Goal: Book appointment/travel/reservation

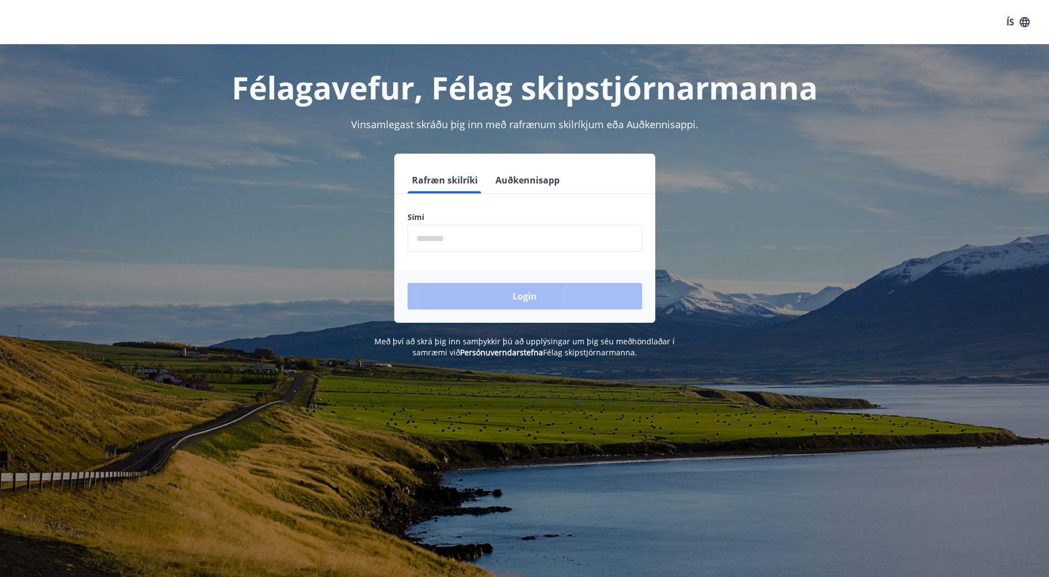
click at [447, 246] on input "phone" at bounding box center [525, 238] width 235 height 27
type input "********"
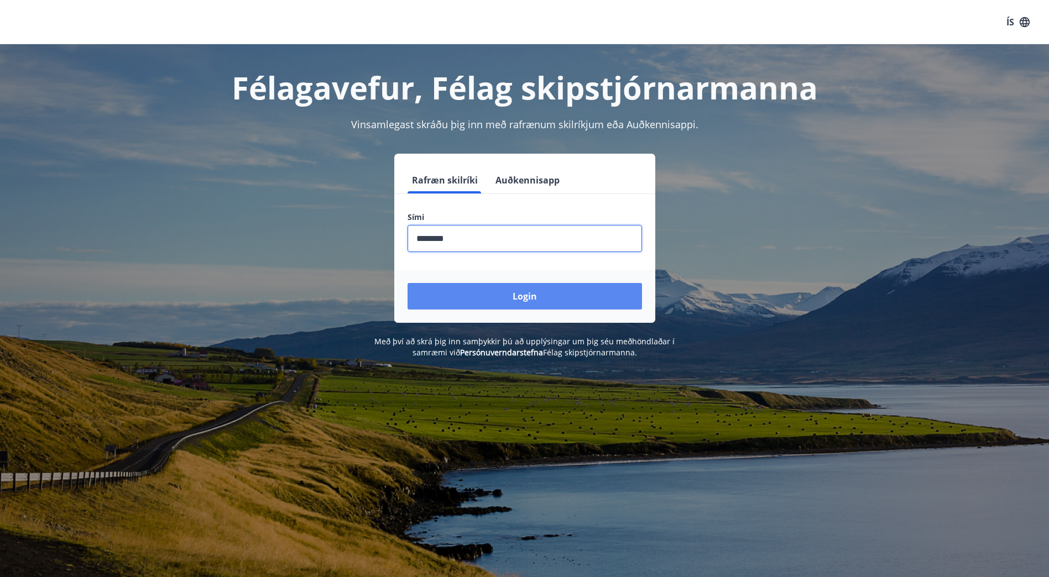
click at [550, 298] on button "Login" at bounding box center [525, 296] width 235 height 27
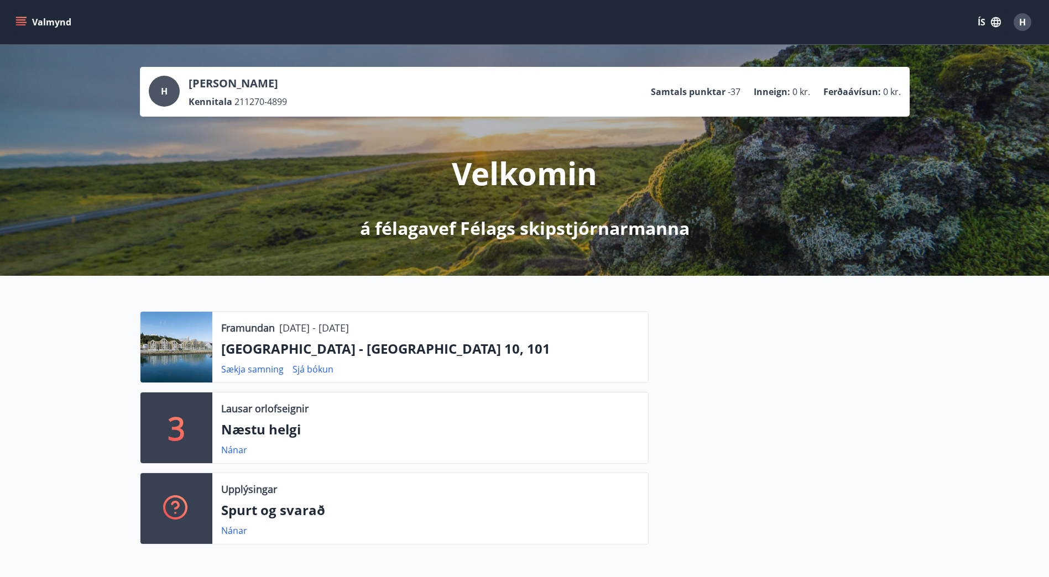
click at [22, 24] on icon "menu" at bounding box center [20, 22] width 11 height 11
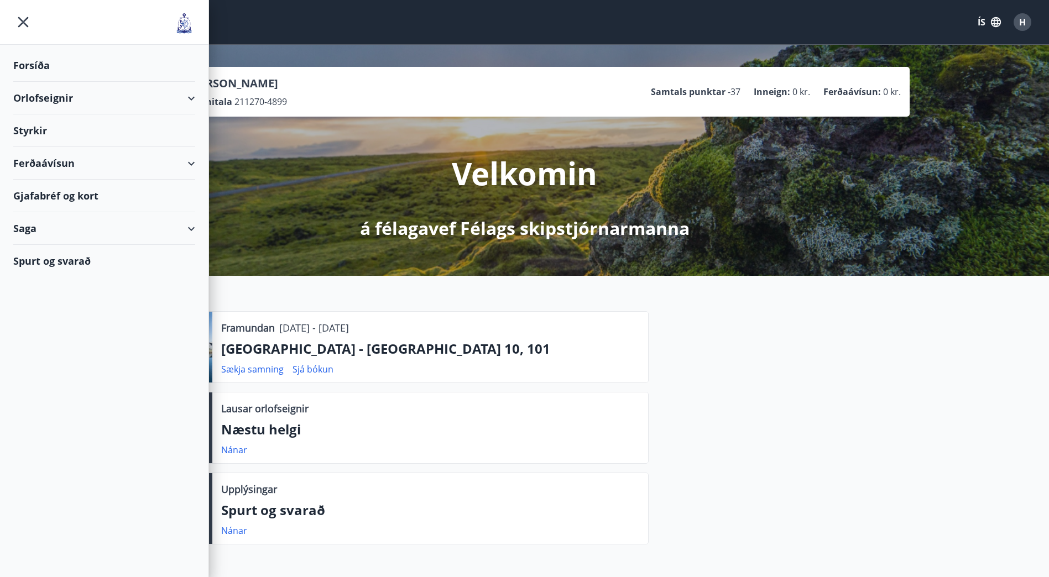
click at [35, 126] on div "Styrkir" at bounding box center [104, 130] width 182 height 33
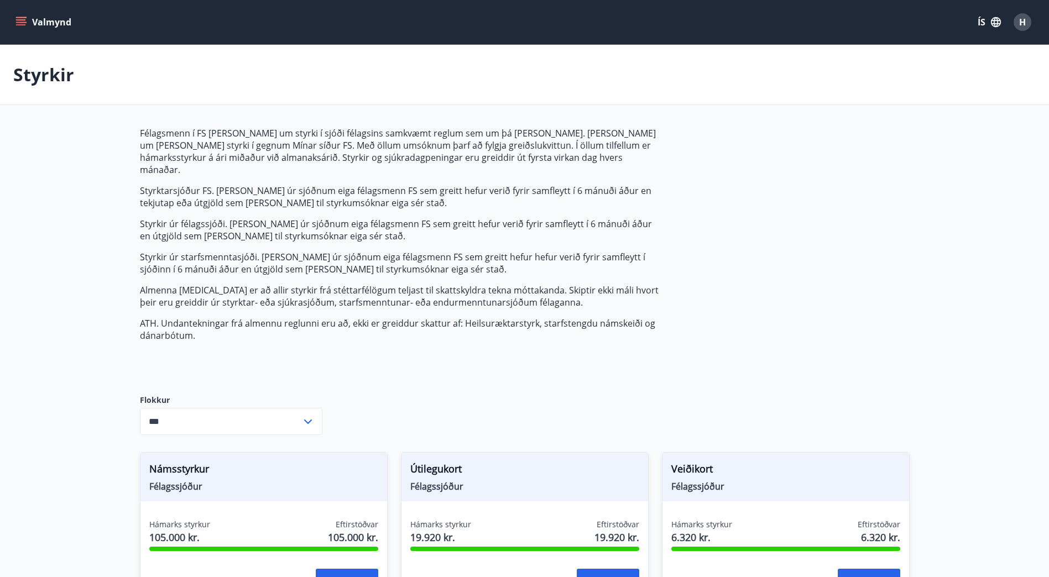
type input "***"
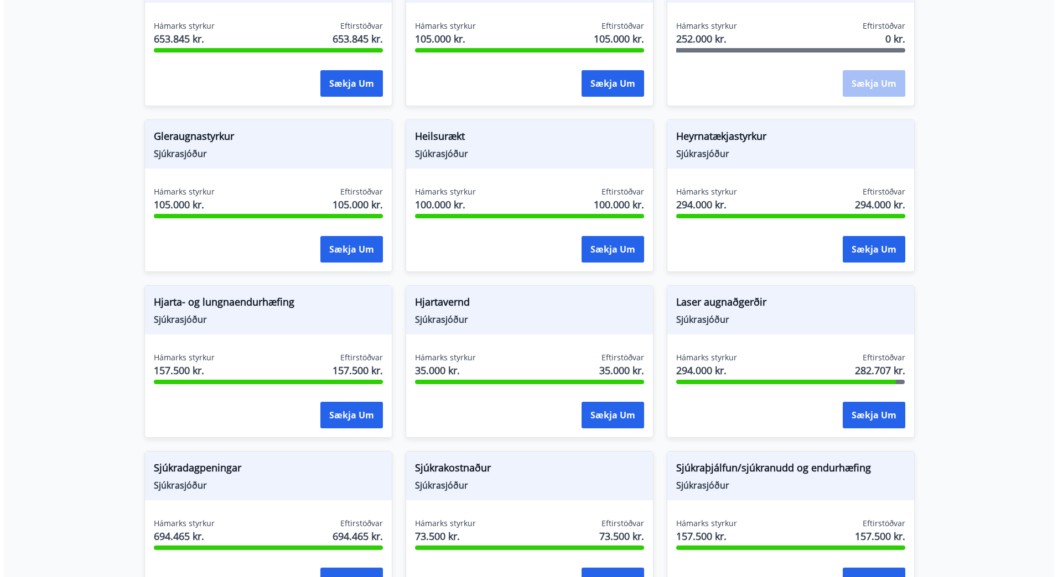
scroll to position [664, 0]
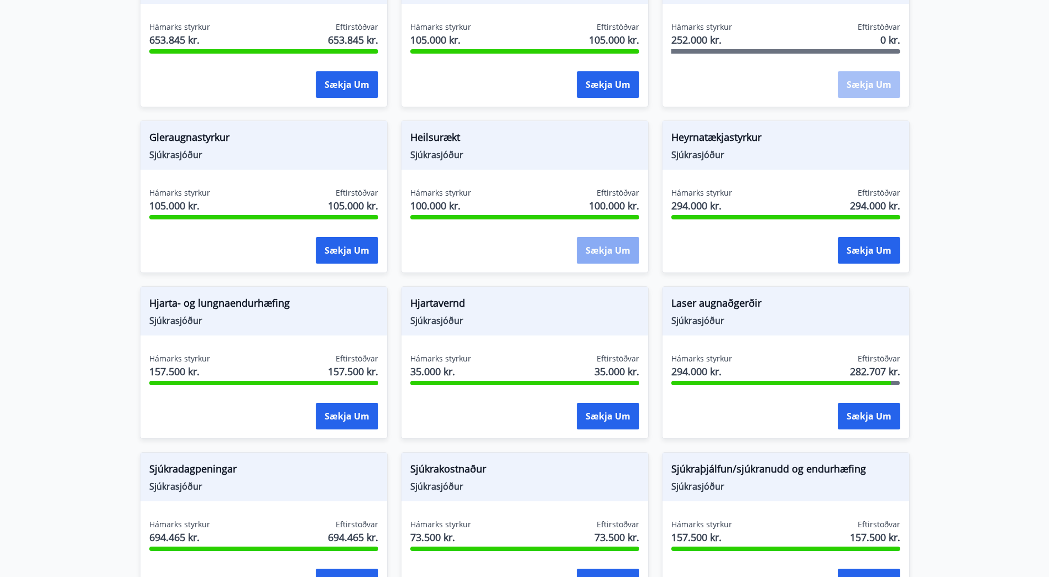
click at [607, 239] on button "Sækja um" at bounding box center [608, 250] width 62 height 27
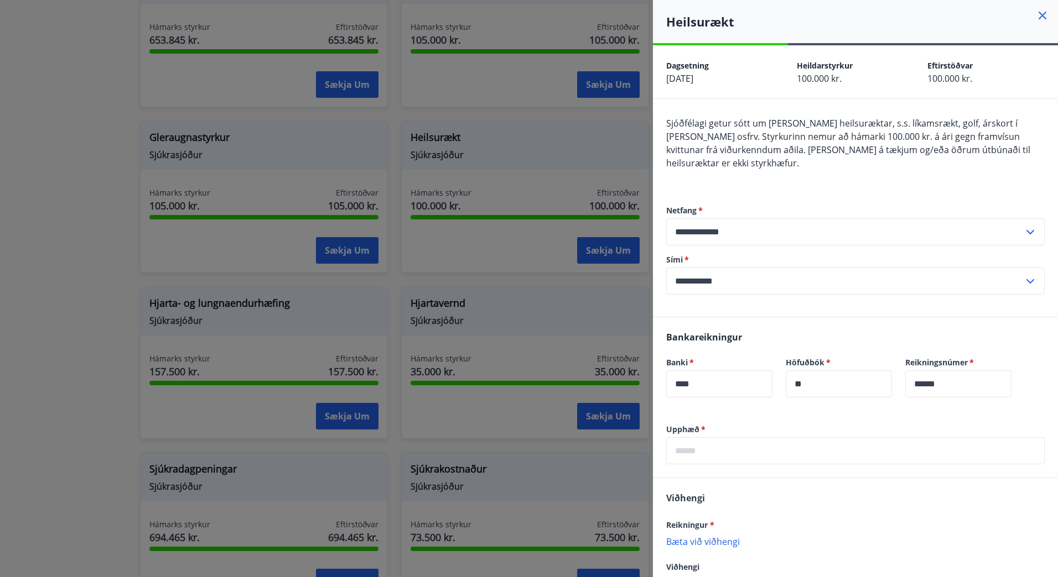
click at [1023, 232] on icon at bounding box center [1029, 232] width 13 height 13
click at [806, 259] on li "[EMAIL_ADDRESS][DOMAIN_NAME]" at bounding box center [854, 256] width 377 height 20
type input "**********"
click at [1026, 282] on icon at bounding box center [1029, 281] width 13 height 13
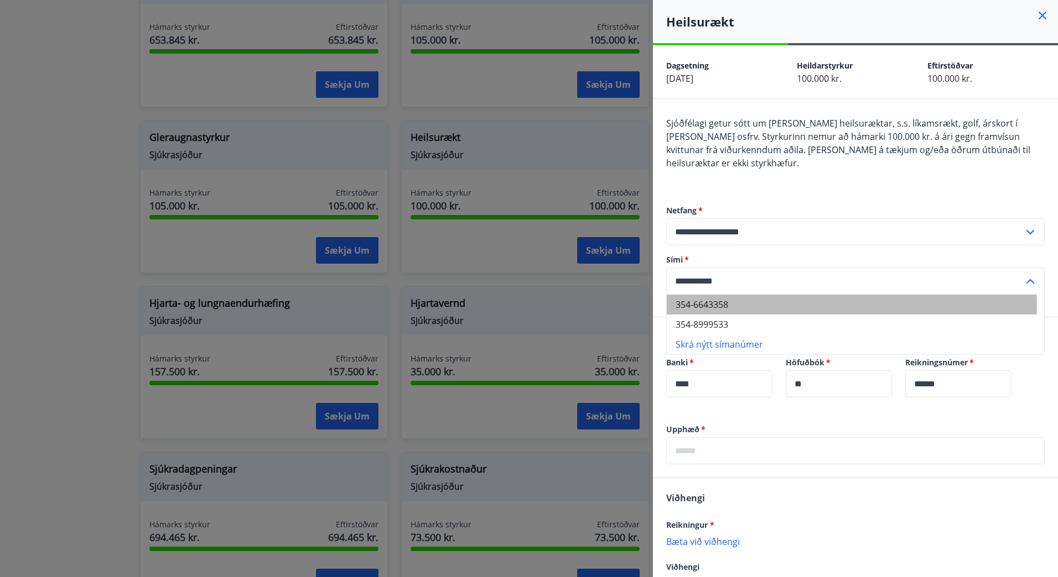
click at [794, 308] on li "354-6643358" at bounding box center [854, 305] width 377 height 20
type input "**********"
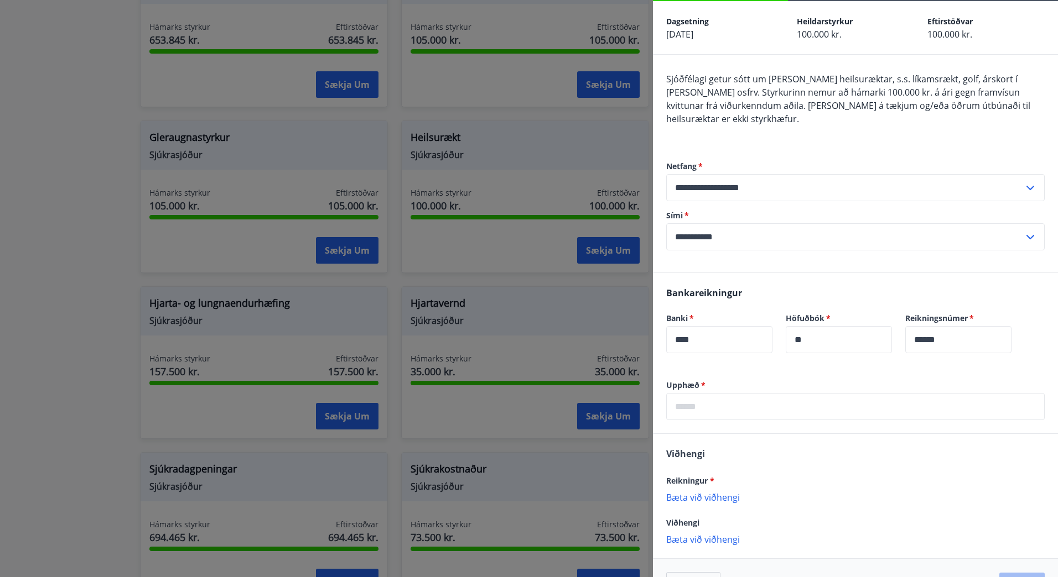
scroll to position [25, 0]
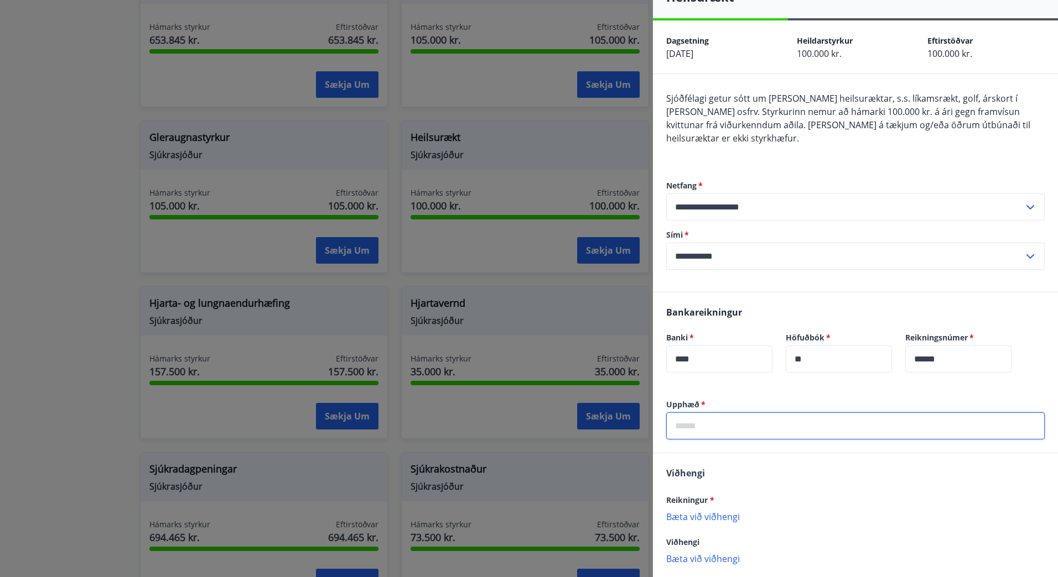
click at [768, 430] on input "text" at bounding box center [855, 426] width 378 height 27
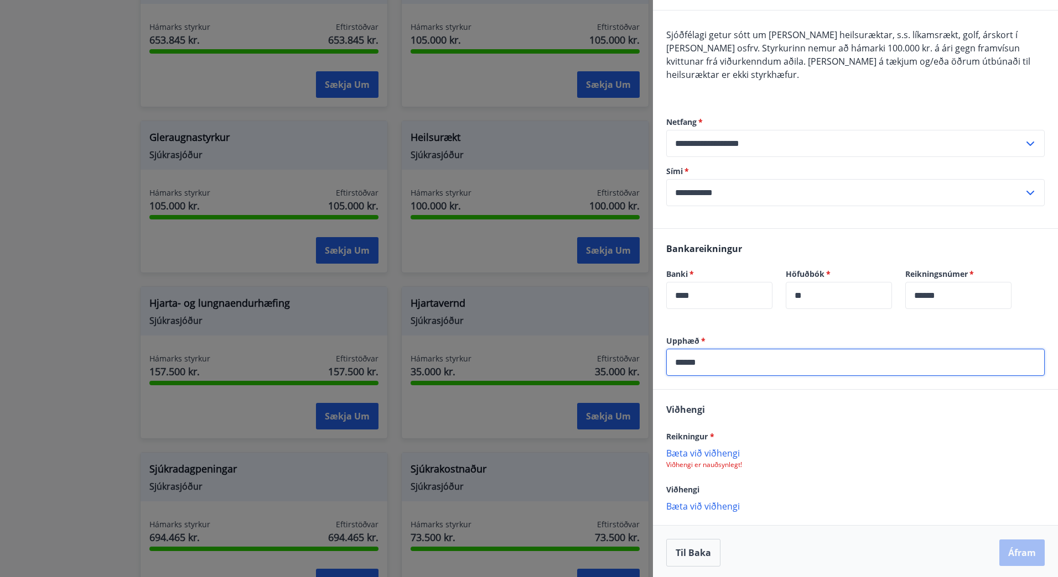
scroll to position [91, 0]
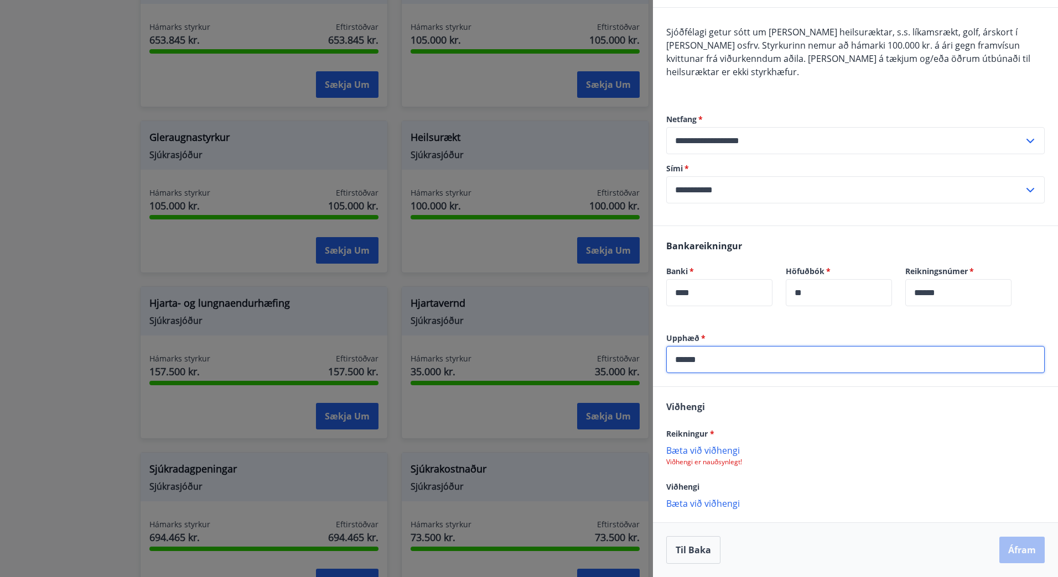
type input "******"
click at [682, 448] on p "Bæta við viðhengi" at bounding box center [855, 450] width 378 height 11
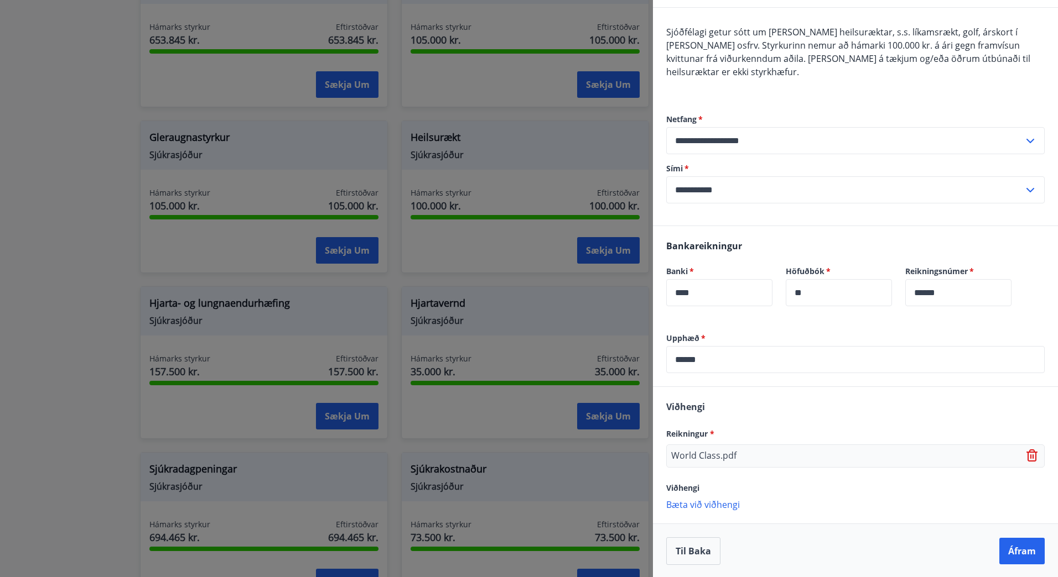
scroll to position [92, 0]
click at [1007, 553] on button "Áfram" at bounding box center [1021, 550] width 45 height 27
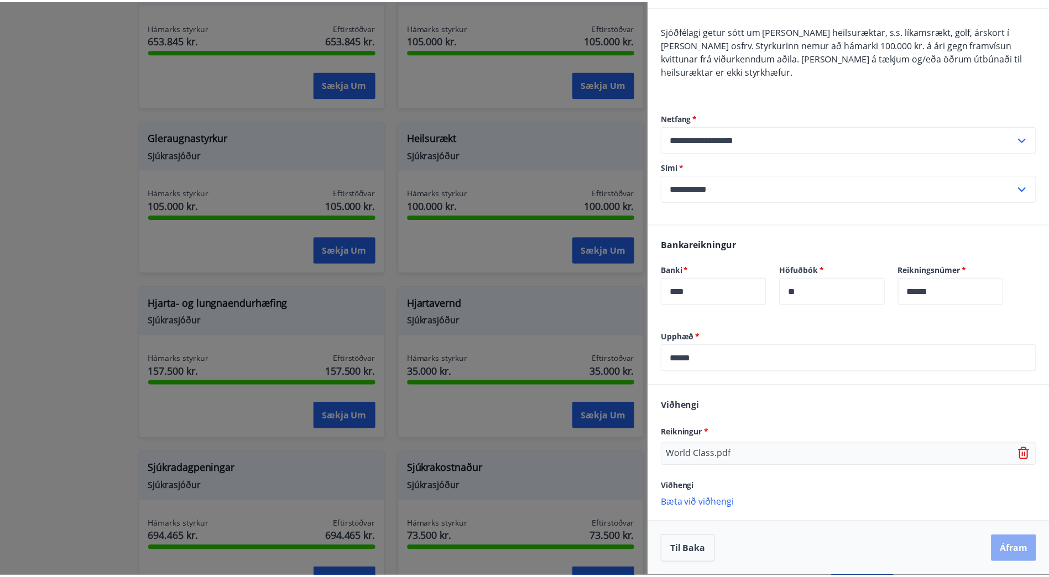
scroll to position [0, 0]
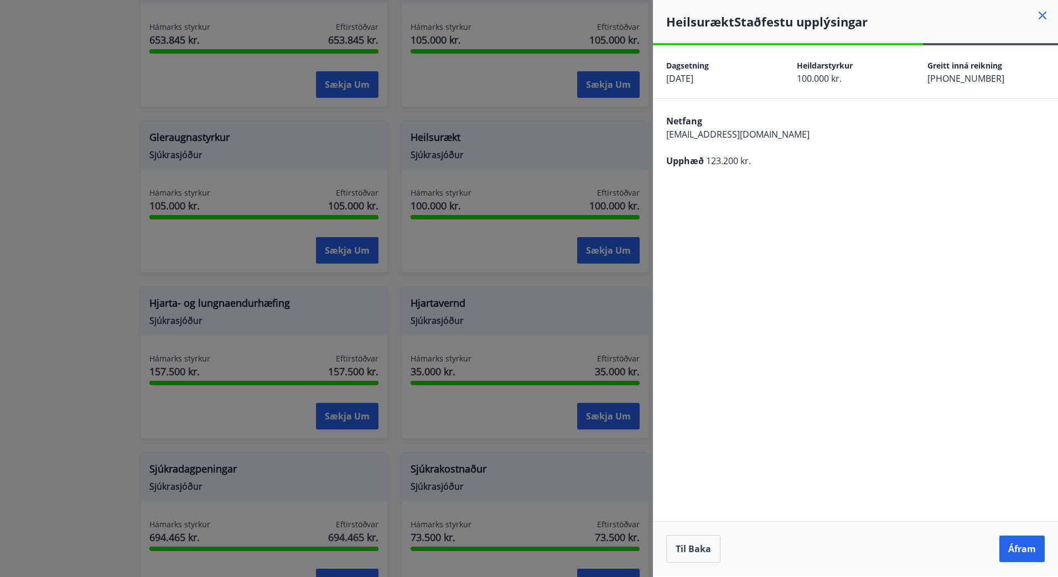
click at [1007, 553] on button "Áfram" at bounding box center [1021, 549] width 45 height 27
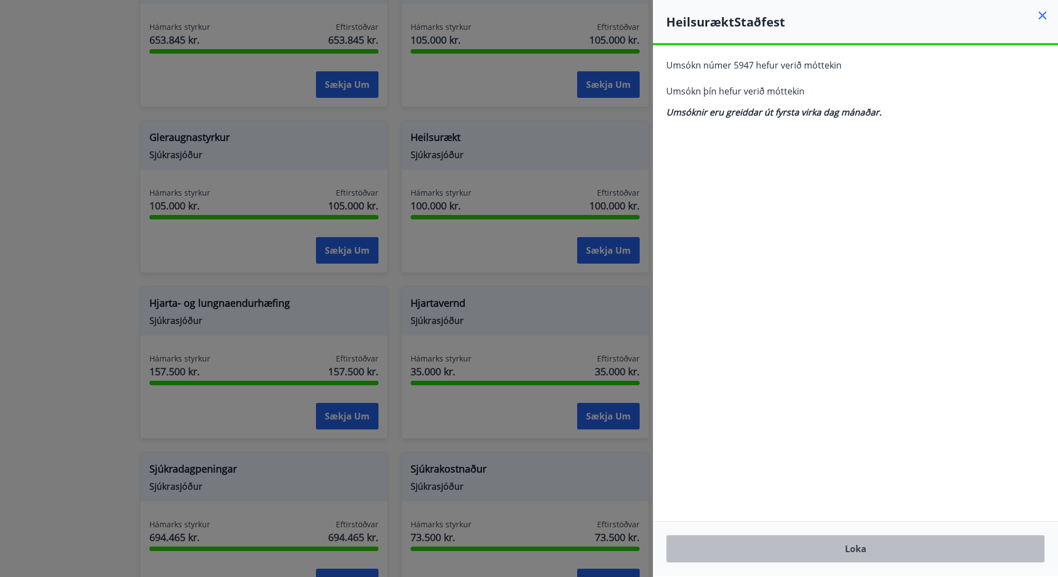
click at [820, 549] on button "Loka" at bounding box center [855, 549] width 378 height 28
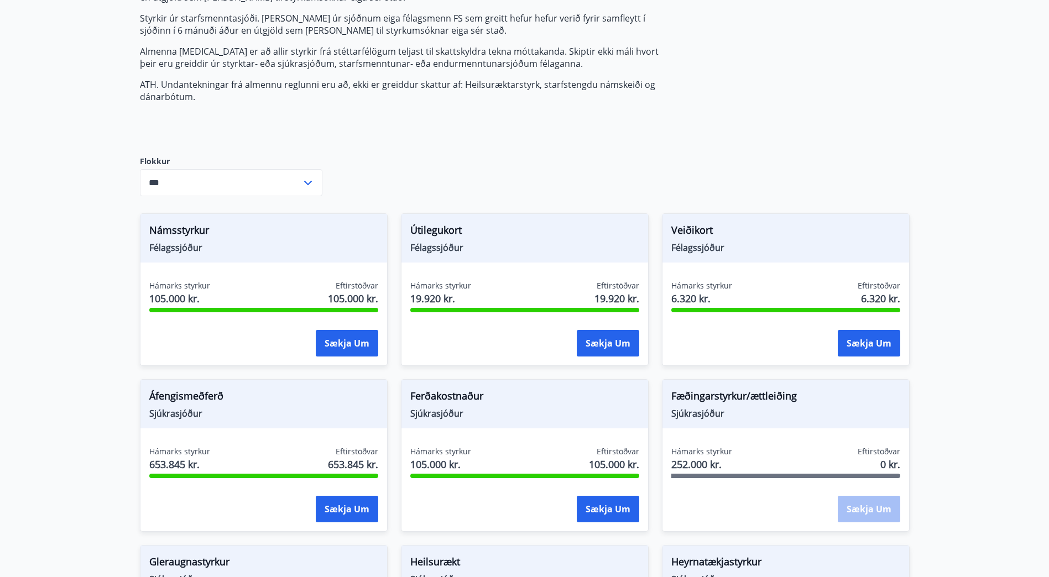
scroll to position [221, 0]
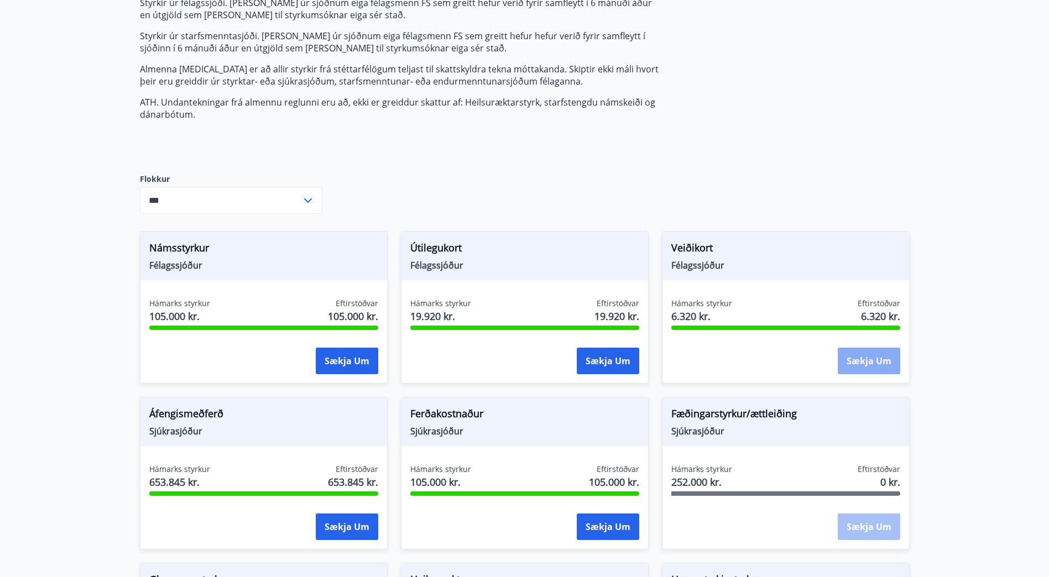
click at [879, 348] on button "Sækja um" at bounding box center [869, 361] width 62 height 27
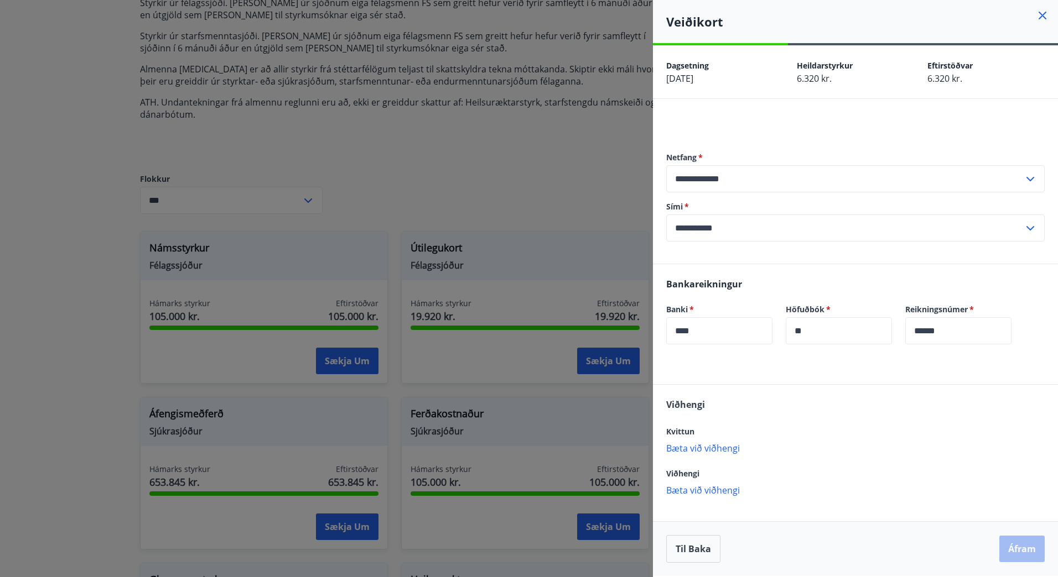
click at [1041, 13] on icon at bounding box center [1041, 15] width 13 height 13
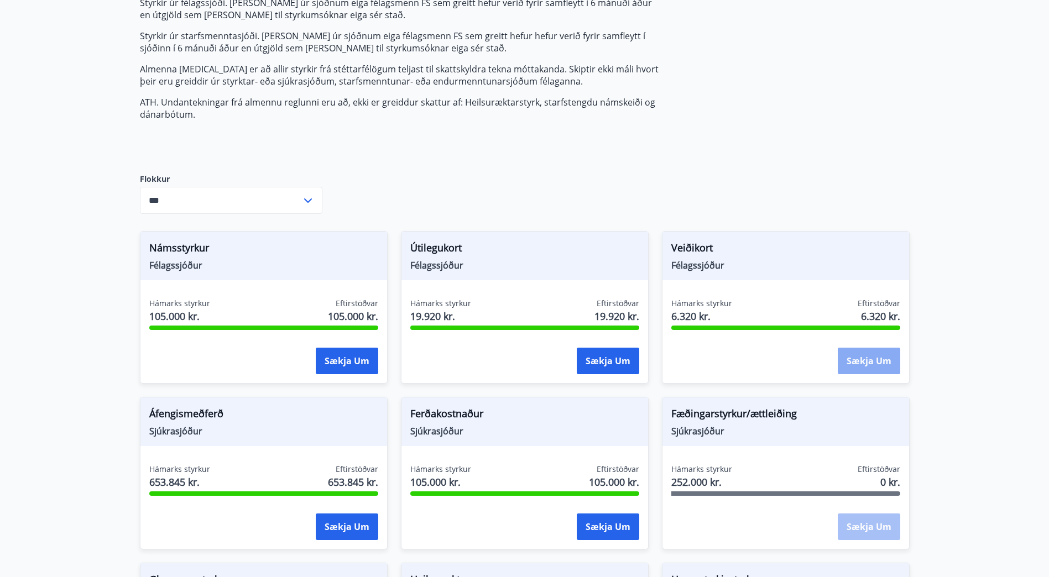
click at [863, 351] on button "Sækja um" at bounding box center [869, 361] width 62 height 27
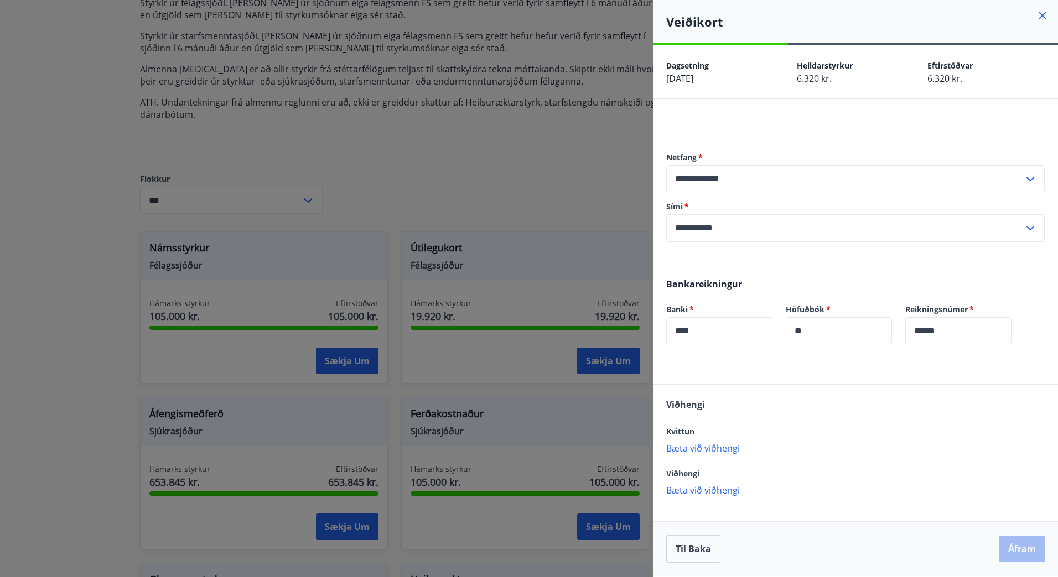
click at [722, 447] on p "Bæta við viðhengi" at bounding box center [855, 447] width 378 height 11
click at [1032, 175] on icon at bounding box center [1029, 179] width 13 height 13
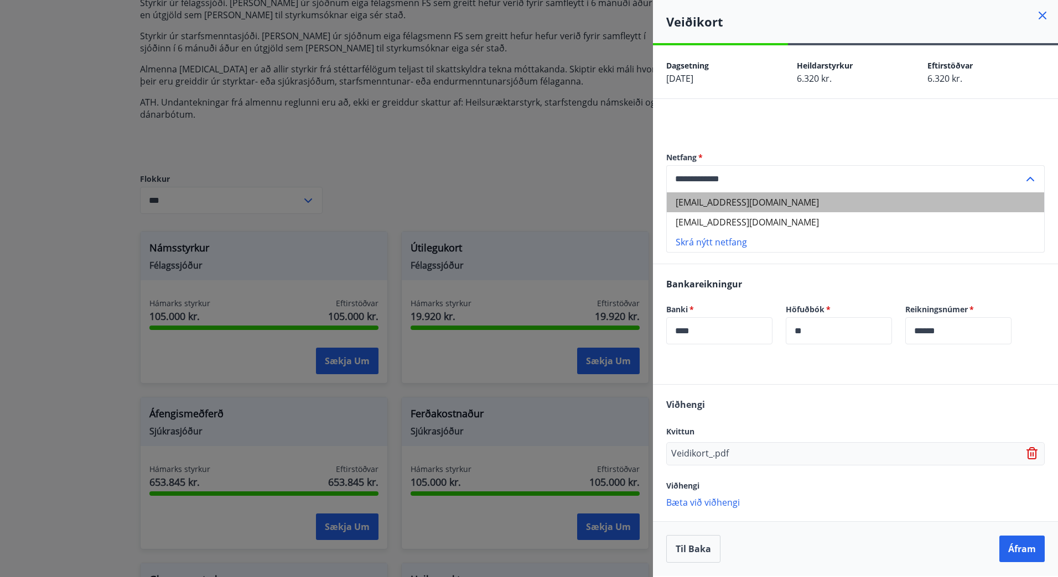
click at [763, 202] on li "[EMAIL_ADDRESS][DOMAIN_NAME]" at bounding box center [854, 202] width 377 height 20
type input "**********"
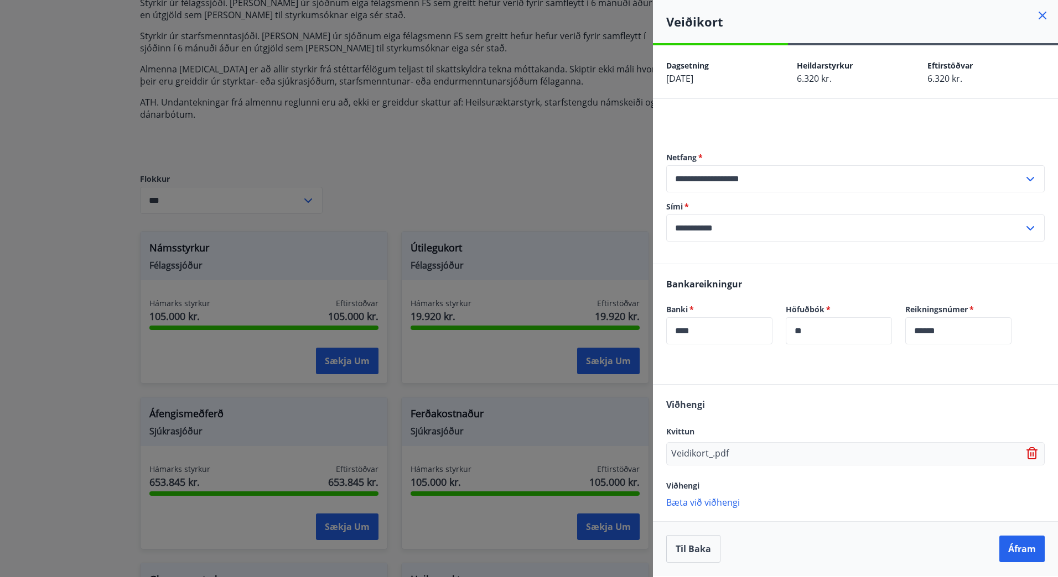
click at [1033, 230] on icon at bounding box center [1029, 228] width 13 height 13
click at [735, 254] on li "354-6643358" at bounding box center [854, 252] width 377 height 20
type input "**********"
click at [1024, 545] on button "Áfram" at bounding box center [1021, 549] width 45 height 27
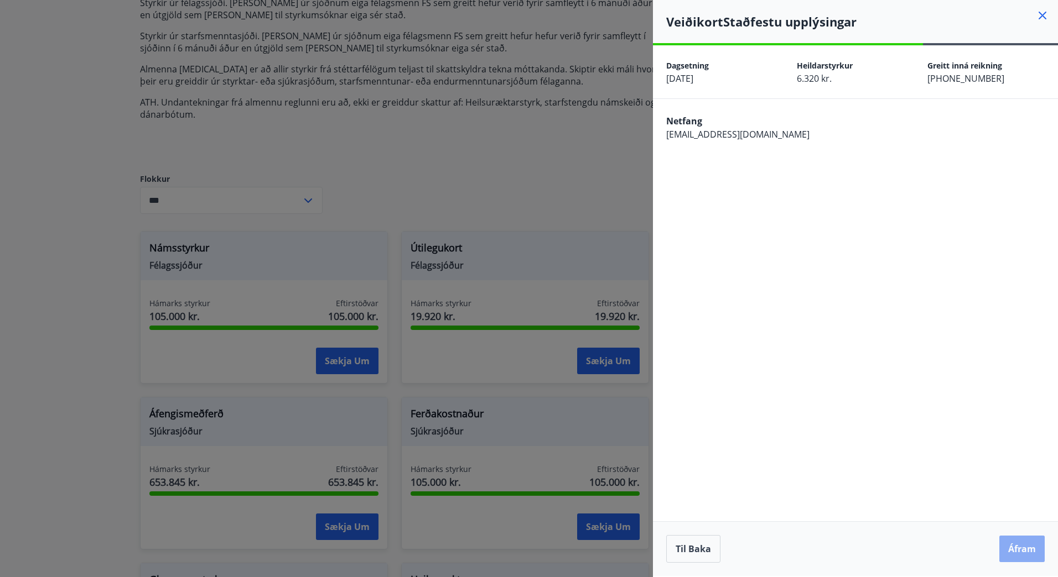
click at [1024, 548] on button "Áfram" at bounding box center [1021, 549] width 45 height 27
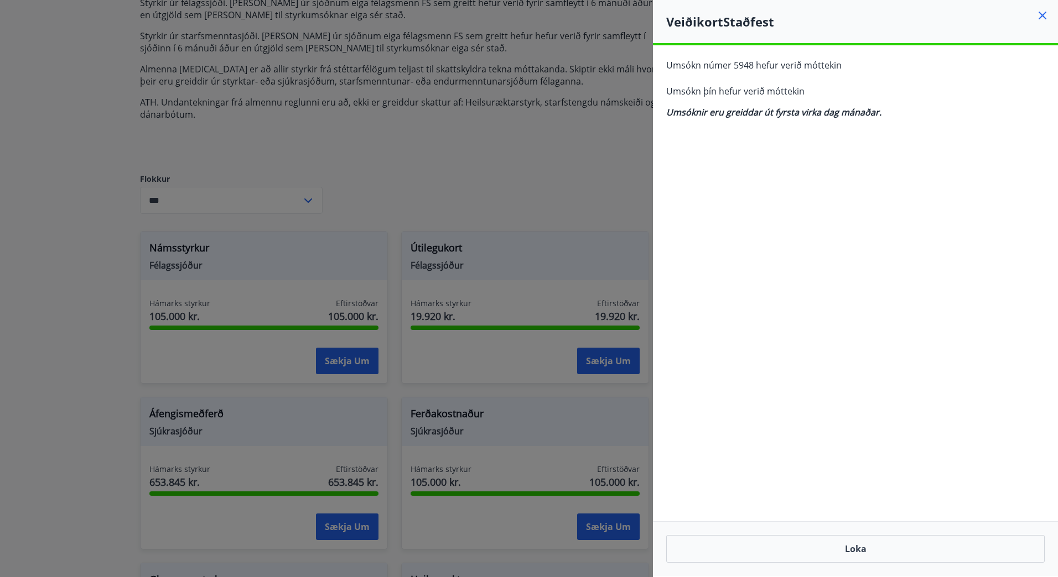
click at [842, 164] on div "**********" at bounding box center [855, 310] width 405 height 531
click at [898, 549] on button "Loka" at bounding box center [855, 549] width 378 height 28
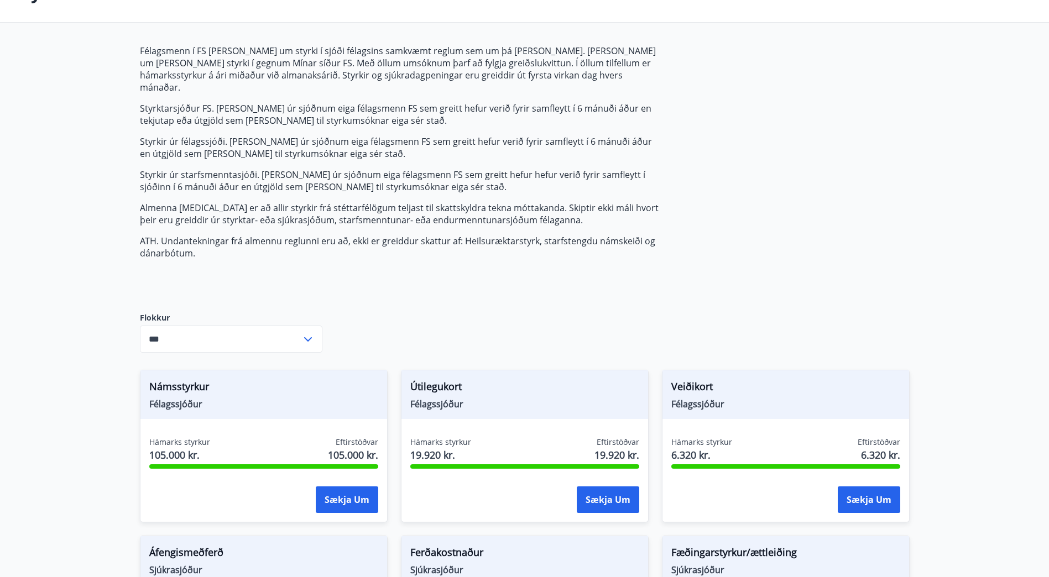
scroll to position [0, 0]
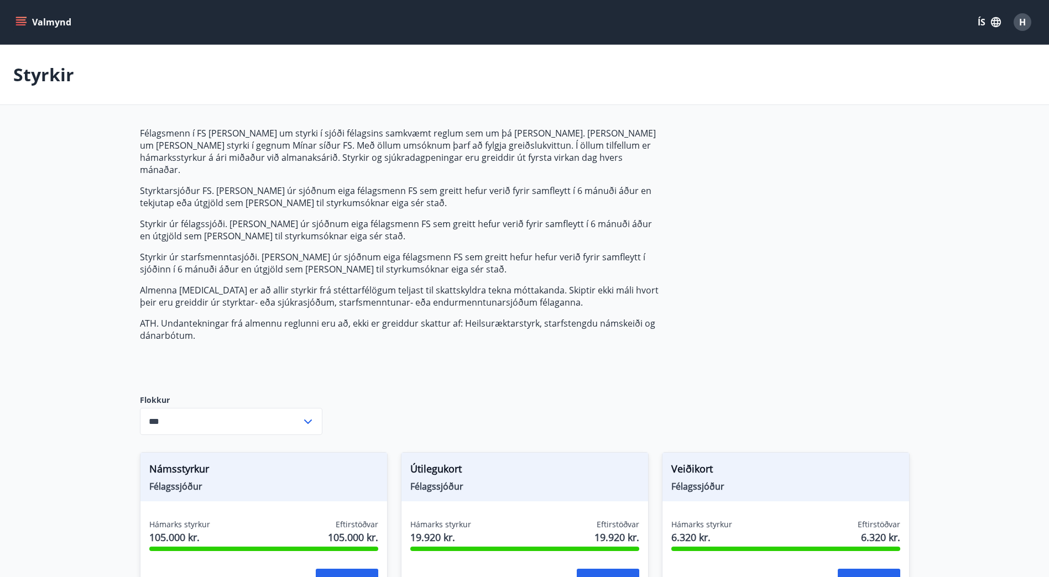
click at [20, 21] on icon "menu" at bounding box center [20, 22] width 11 height 11
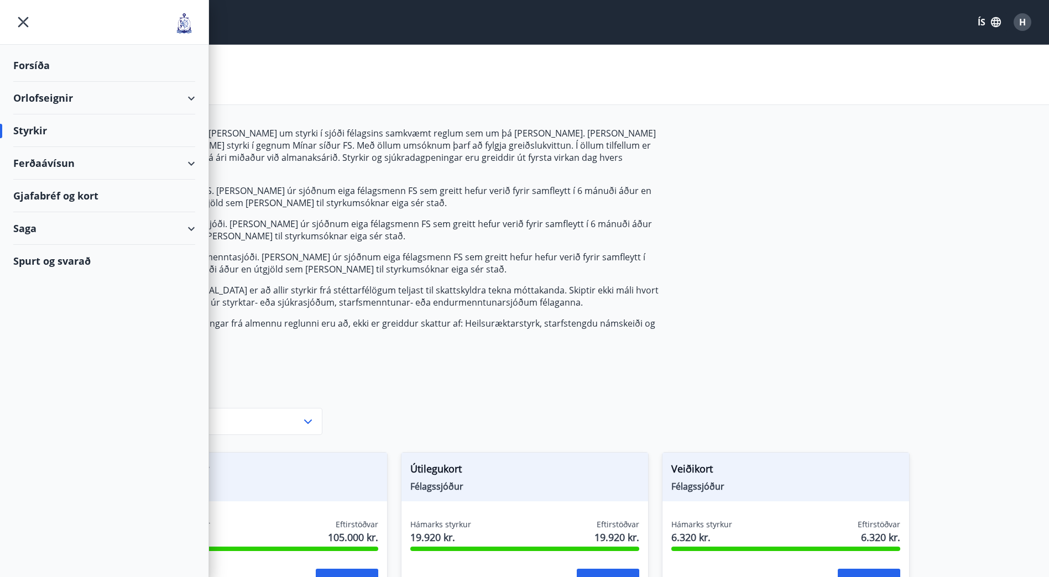
click at [189, 96] on div "Orlofseignir" at bounding box center [104, 98] width 182 height 33
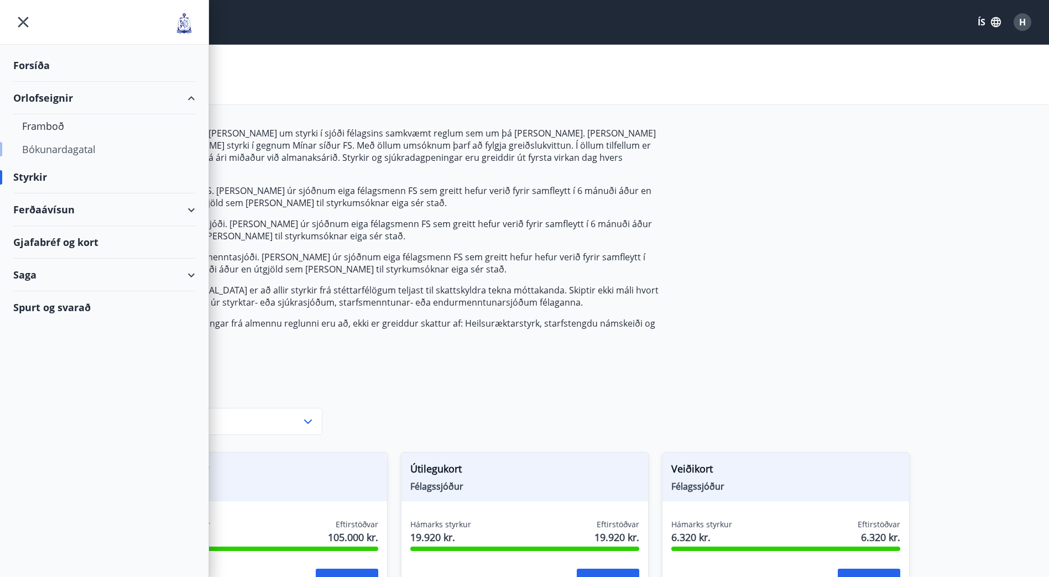
click at [59, 148] on div "Bókunardagatal" at bounding box center [104, 149] width 164 height 23
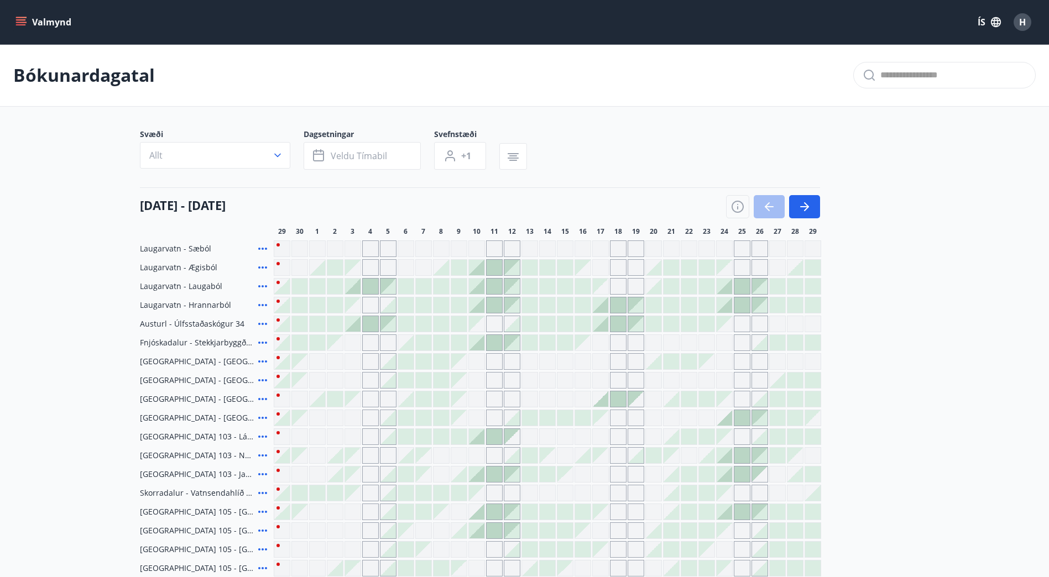
click at [80, 71] on p "Bókunardagatal" at bounding box center [84, 75] width 142 height 24
click at [19, 27] on icon "menu" at bounding box center [20, 22] width 11 height 11
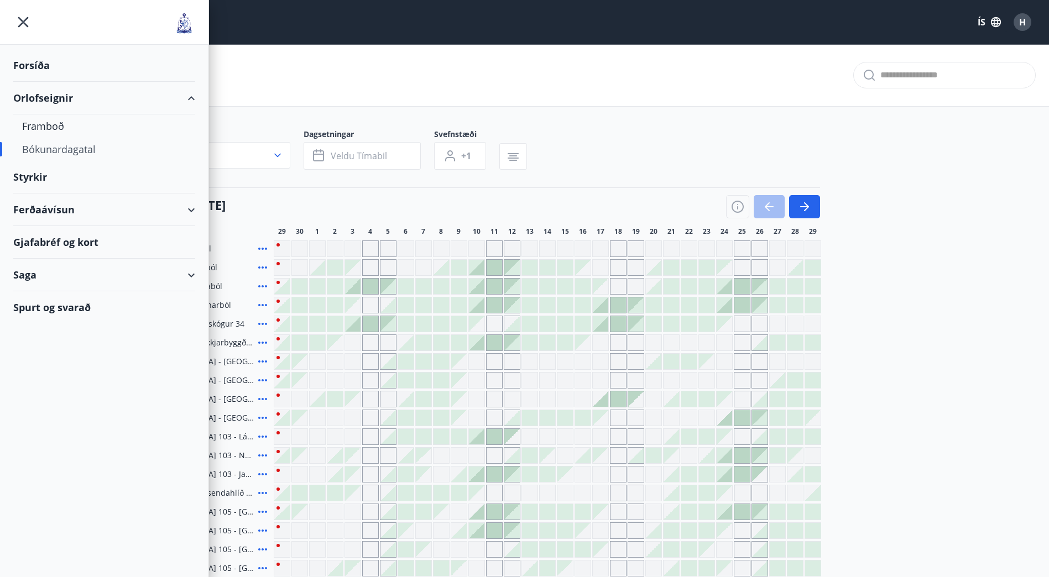
click at [43, 64] on div "Forsíða" at bounding box center [104, 65] width 182 height 33
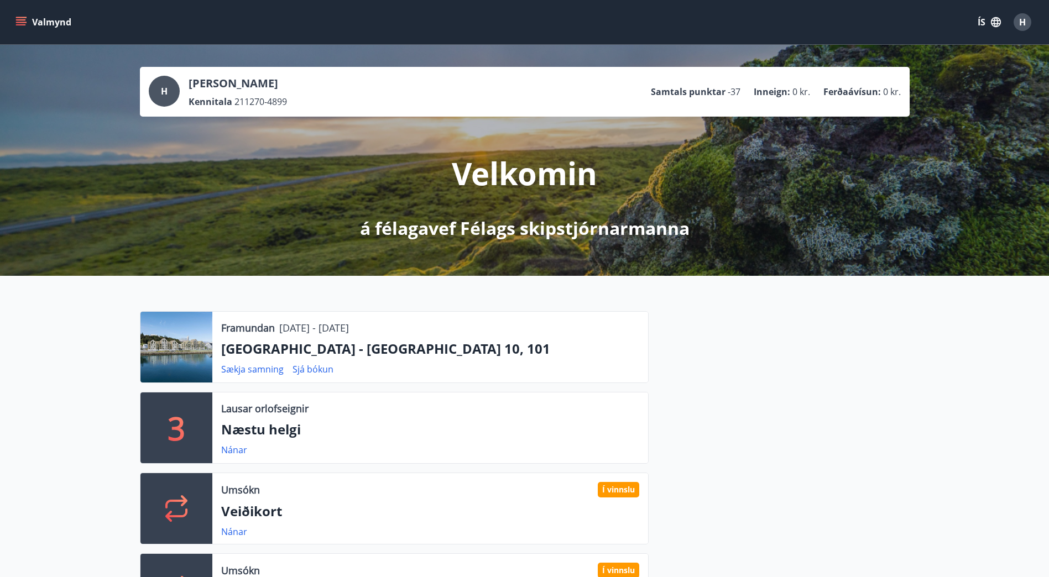
click at [24, 19] on icon "menu" at bounding box center [21, 19] width 10 height 1
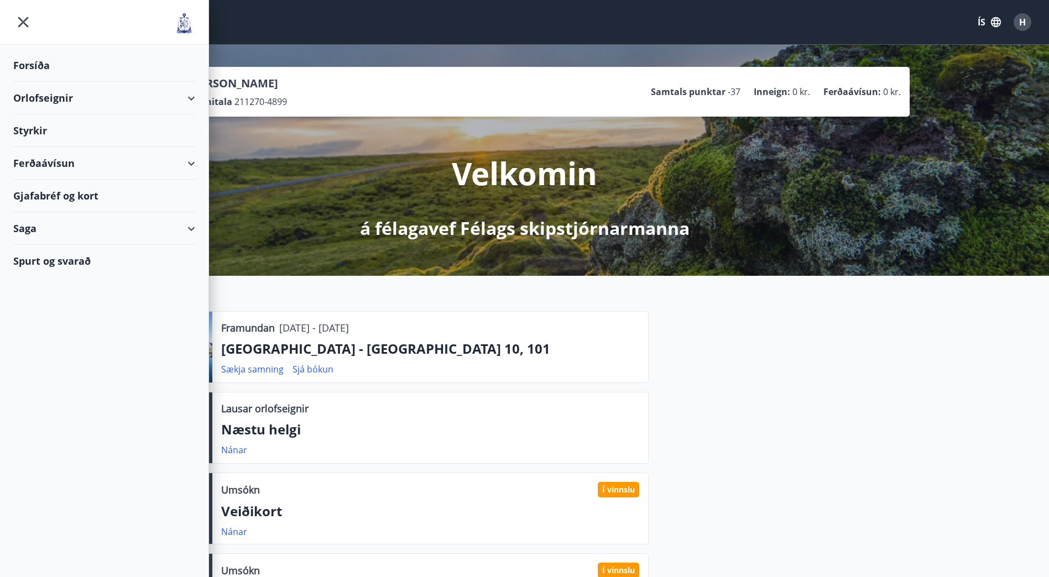
click at [53, 258] on div "Spurt og svarað" at bounding box center [104, 261] width 182 height 32
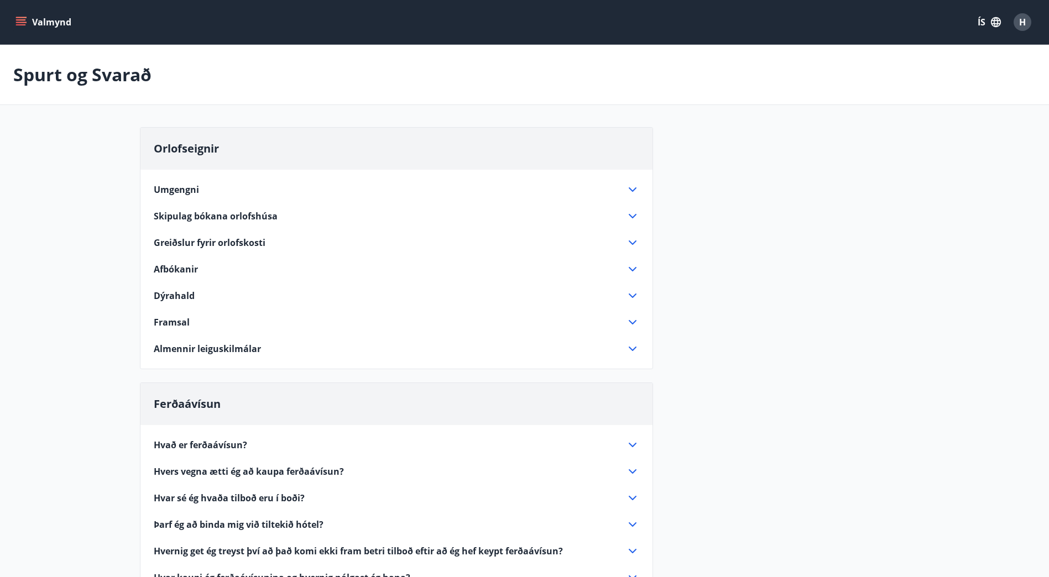
click at [634, 216] on icon at bounding box center [633, 216] width 8 height 4
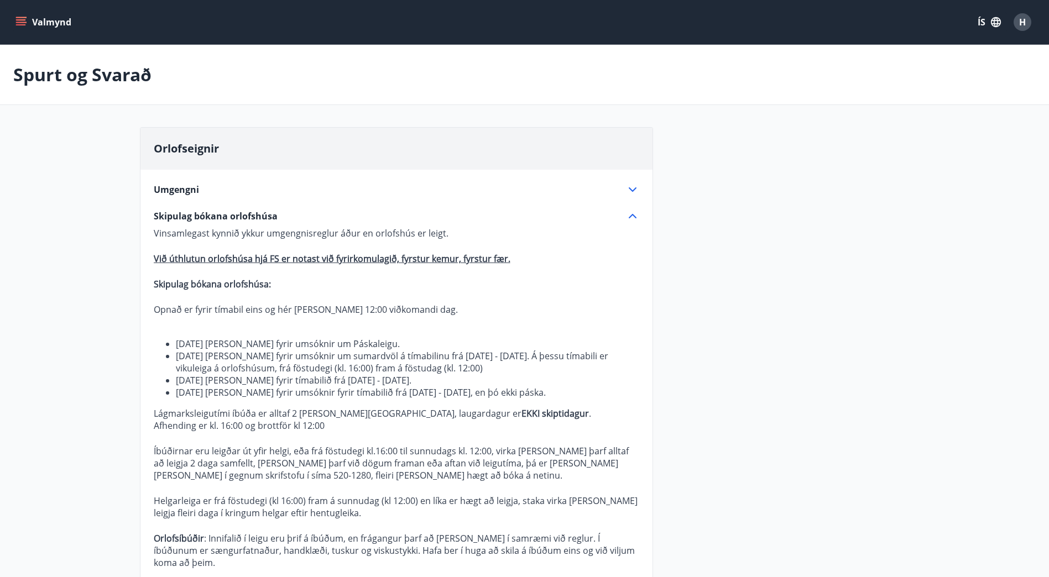
click at [27, 22] on button "Valmynd" at bounding box center [44, 22] width 62 height 20
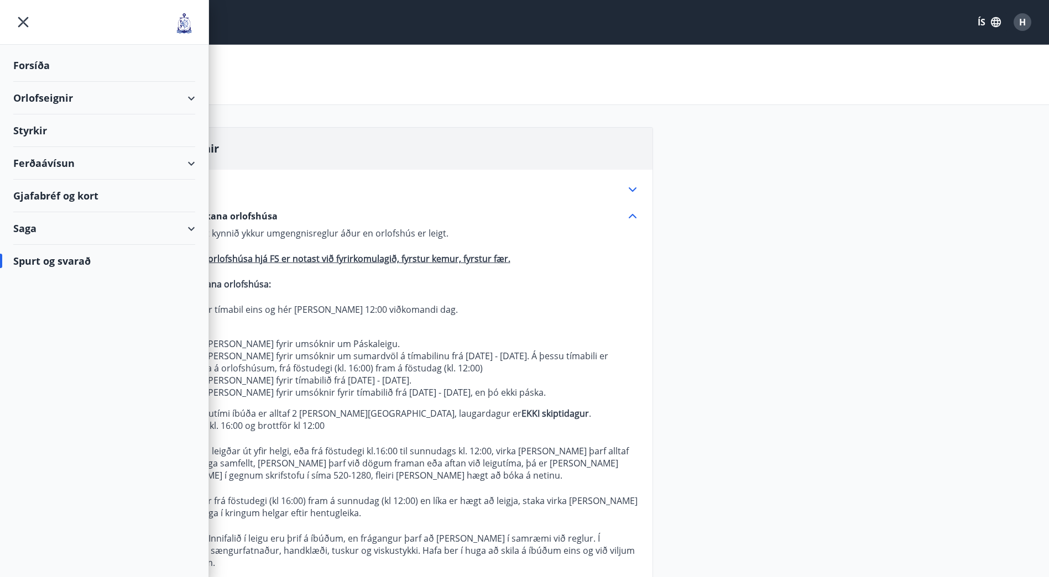
click at [38, 65] on div "Forsíða" at bounding box center [104, 65] width 182 height 33
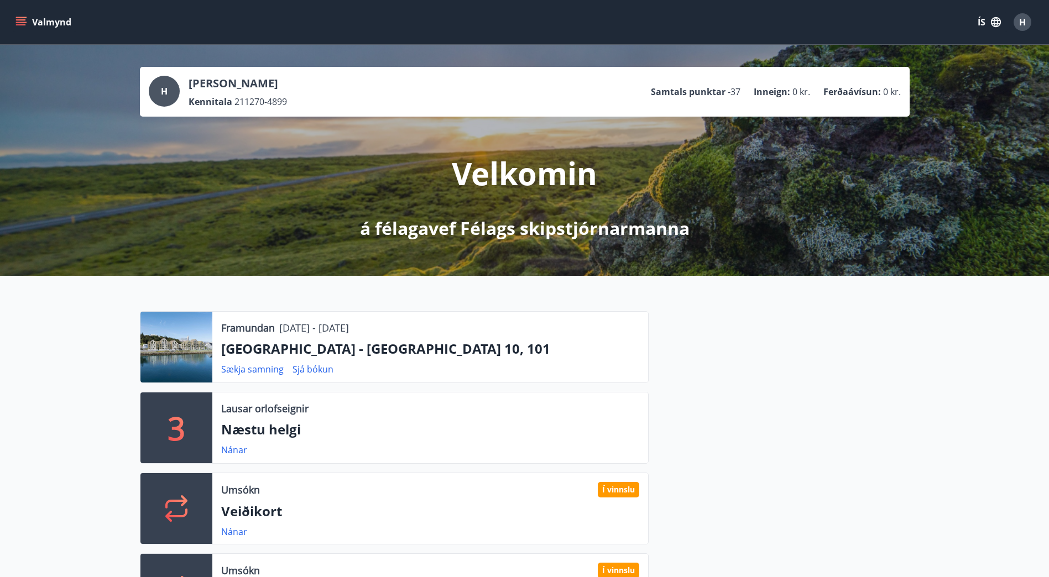
click at [28, 18] on button "Valmynd" at bounding box center [44, 22] width 62 height 20
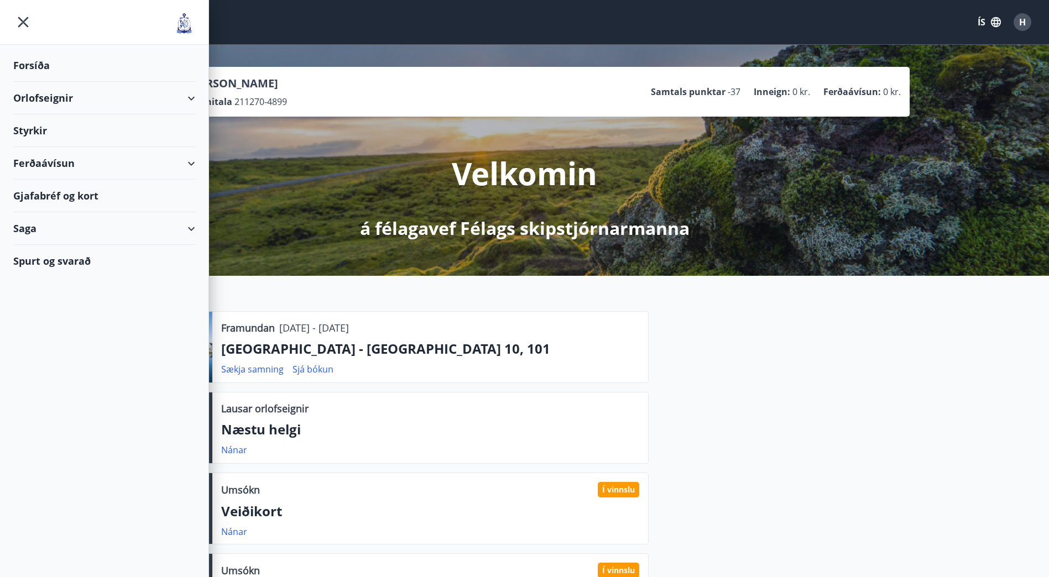
click at [185, 92] on div "Orlofseignir" at bounding box center [104, 98] width 182 height 33
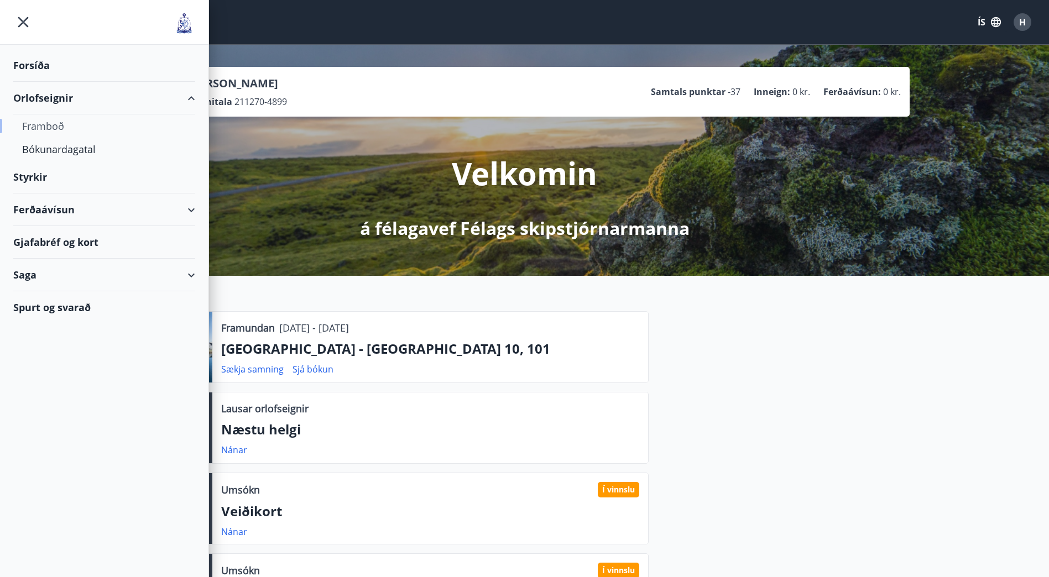
click at [53, 124] on div "Framboð" at bounding box center [104, 125] width 164 height 23
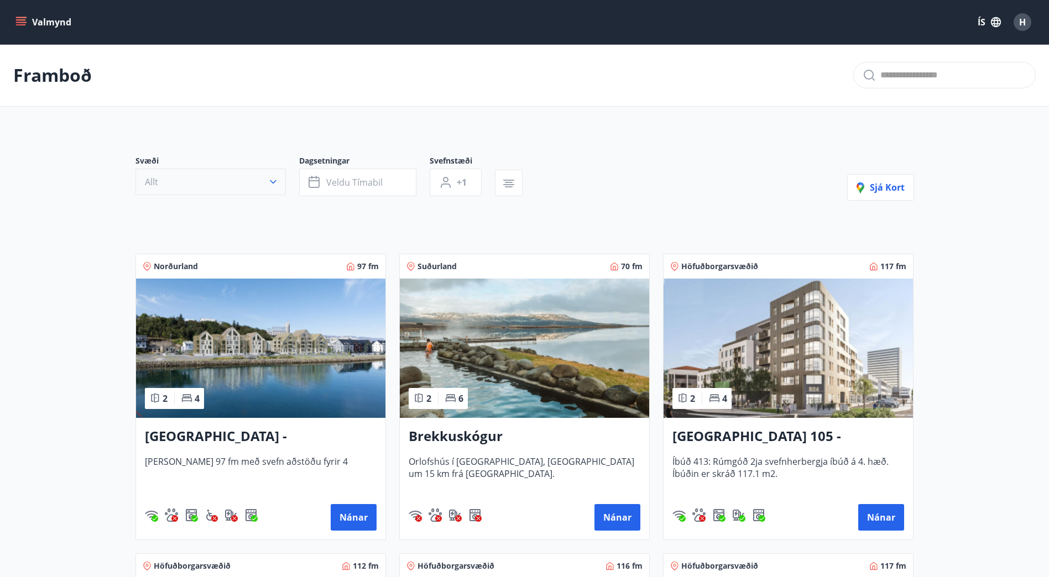
click at [278, 180] on icon "button" at bounding box center [273, 181] width 11 height 11
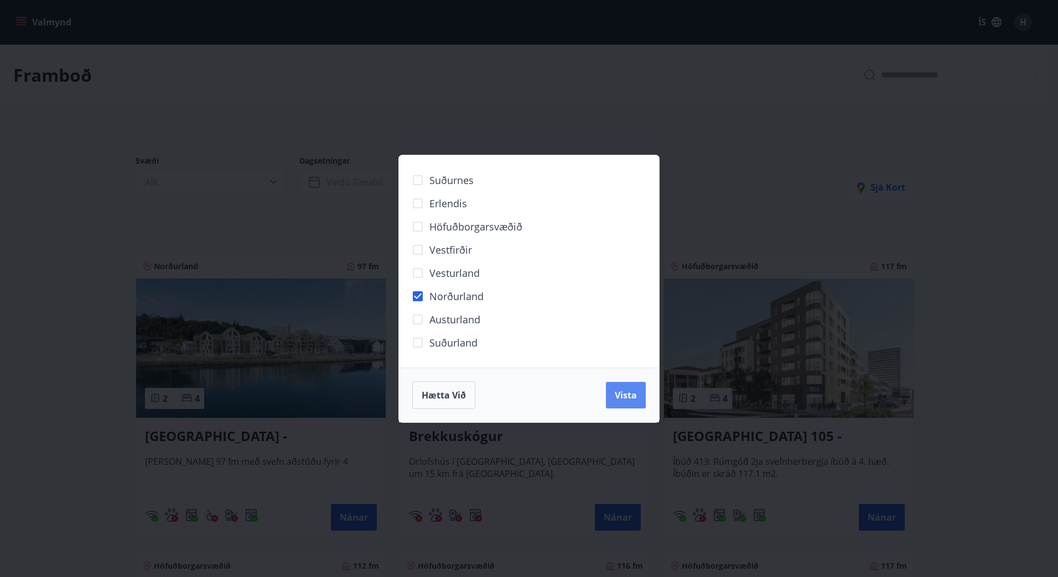
click at [626, 399] on span "Vista" at bounding box center [625, 395] width 22 height 12
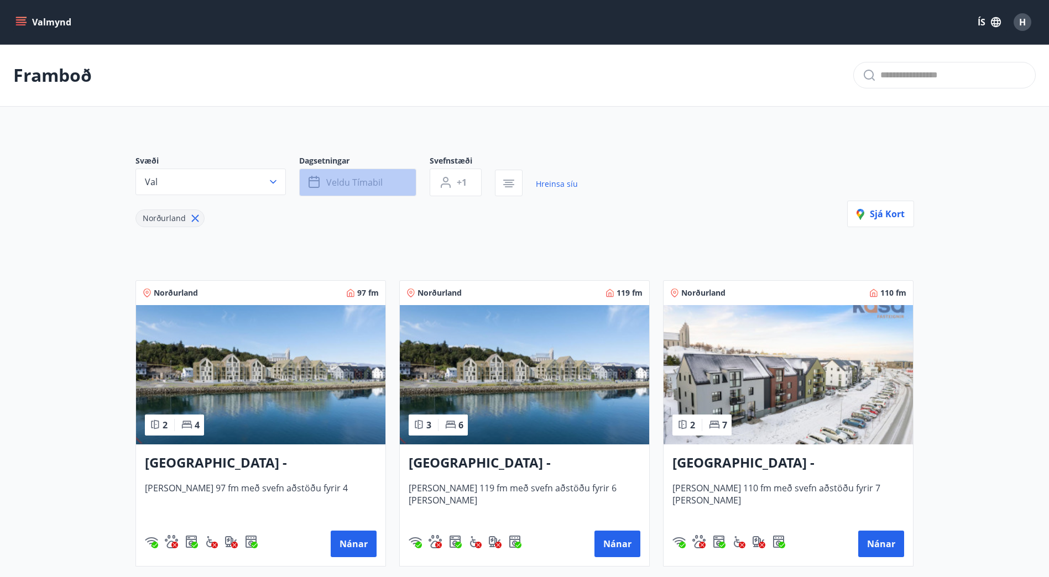
click at [319, 181] on icon "button" at bounding box center [314, 180] width 11 height 1
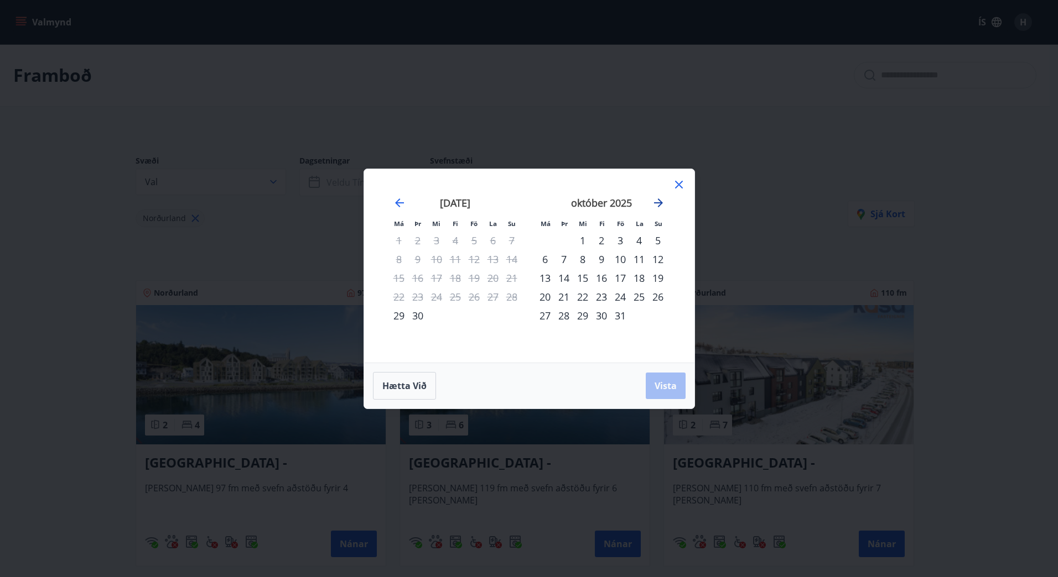
click at [663, 204] on icon "Move forward to switch to the next month." at bounding box center [658, 202] width 13 height 13
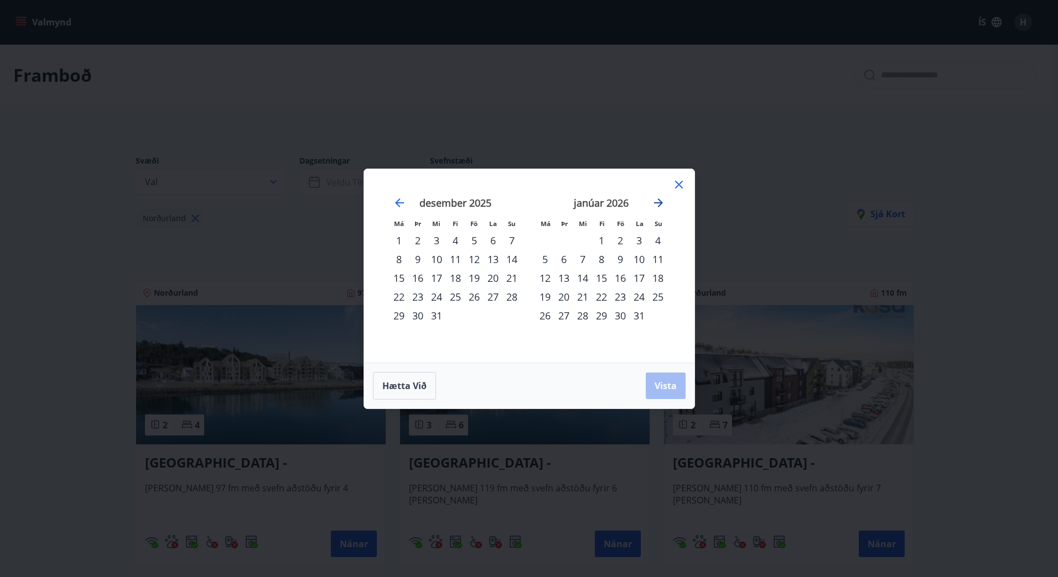
click at [664, 204] on icon "Move forward to switch to the next month." at bounding box center [658, 202] width 13 height 13
click at [660, 238] on div "1" at bounding box center [657, 240] width 19 height 19
click at [660, 202] on icon "Move forward to switch to the next month." at bounding box center [658, 203] width 9 height 9
click at [598, 315] on div "30" at bounding box center [601, 315] width 19 height 19
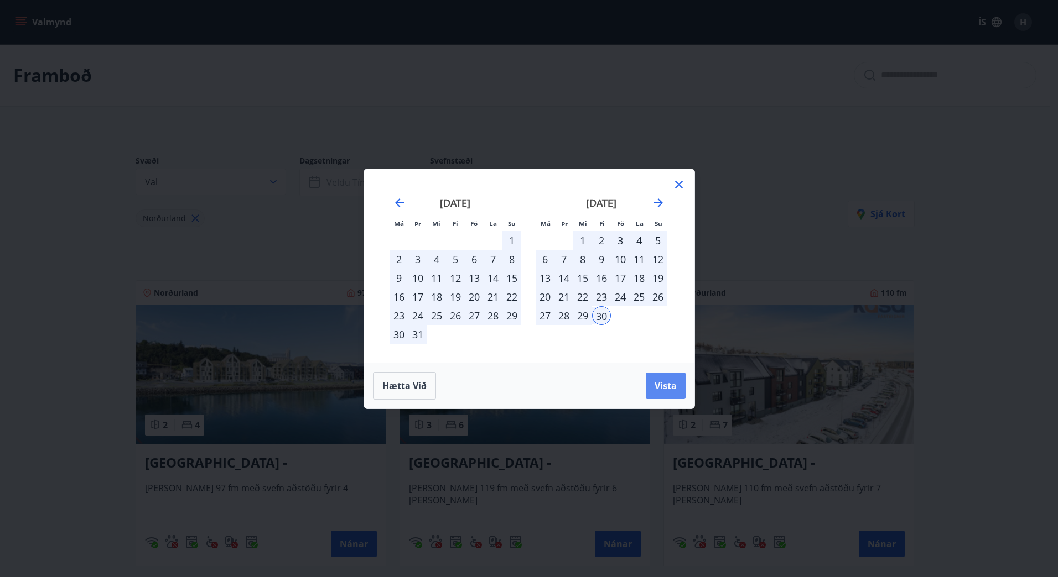
click at [666, 391] on span "Vista" at bounding box center [665, 386] width 22 height 12
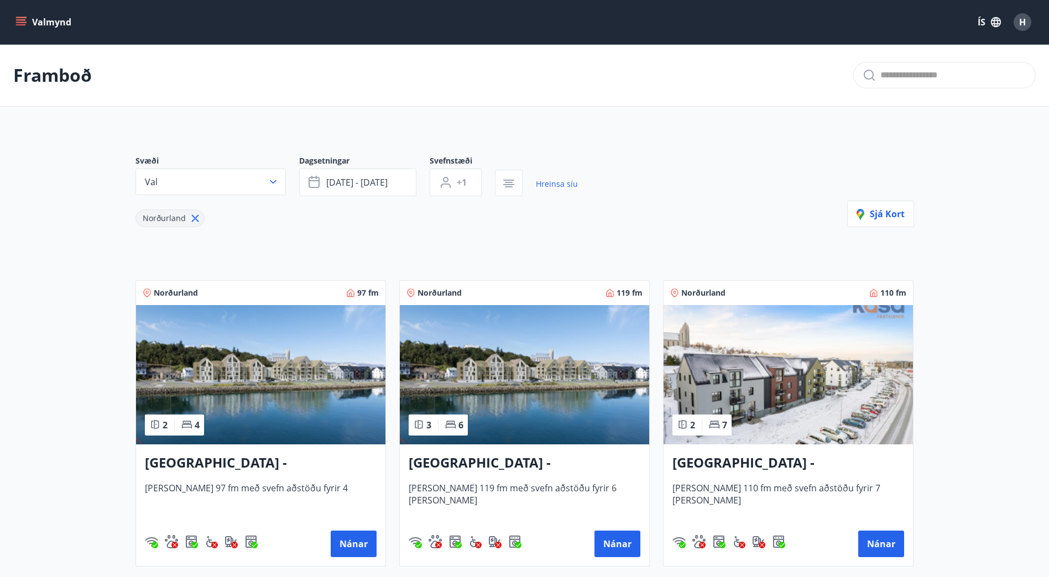
click at [54, 77] on p "Framboð" at bounding box center [52, 75] width 79 height 24
click at [54, 20] on button "Valmynd" at bounding box center [44, 22] width 62 height 20
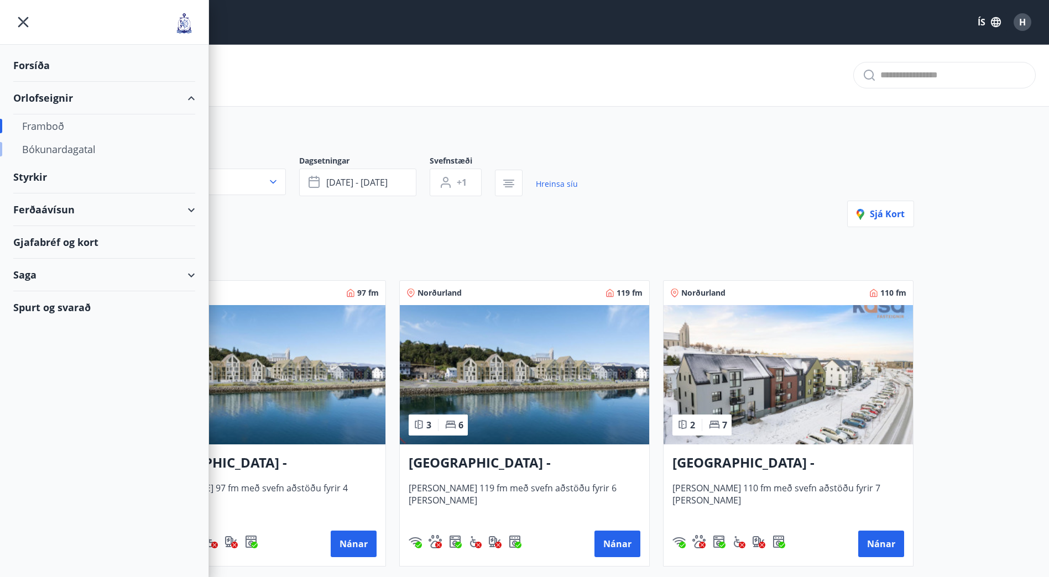
click at [49, 150] on div "Bókunardagatal" at bounding box center [104, 149] width 164 height 23
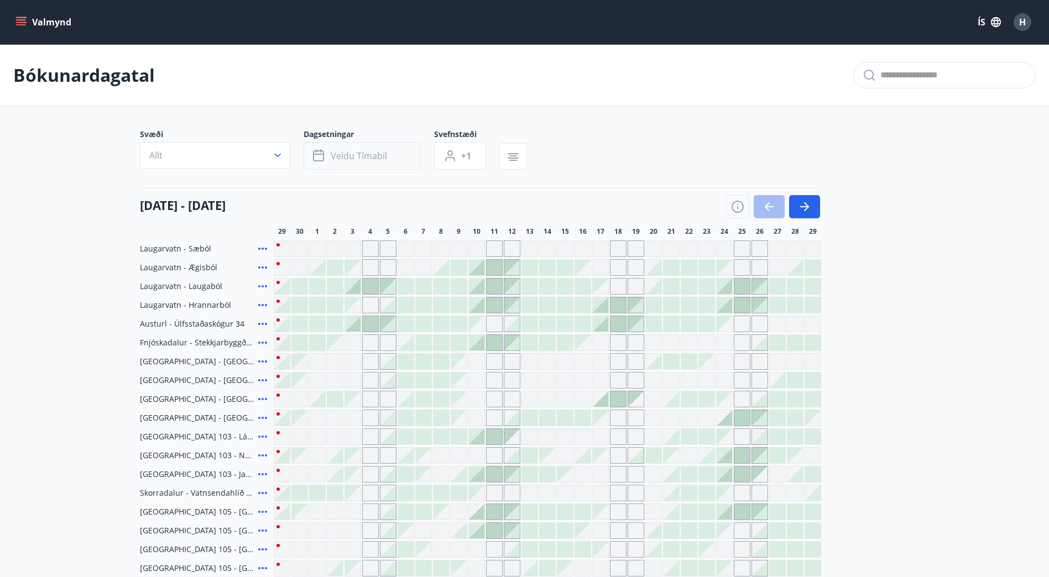
click at [340, 155] on span "Veldu tímabil" at bounding box center [359, 156] width 56 height 12
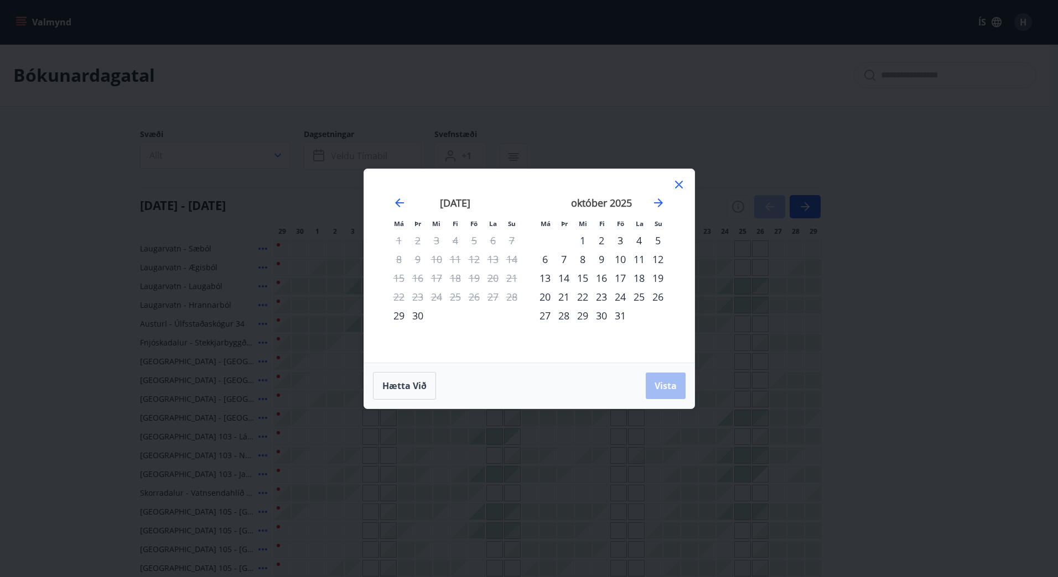
drag, startPoint x: 583, startPoint y: 96, endPoint x: 598, endPoint y: 100, distance: 16.0
click at [587, 96] on div "Má Þr Mi Fi Fö La Su Má Þr Mi Fi Fö La Su [DATE] 1 2 3 4 5 6 7 8 9 10 11 12 13 …" at bounding box center [529, 288] width 1058 height 577
click at [681, 187] on icon at bounding box center [679, 185] width 8 height 8
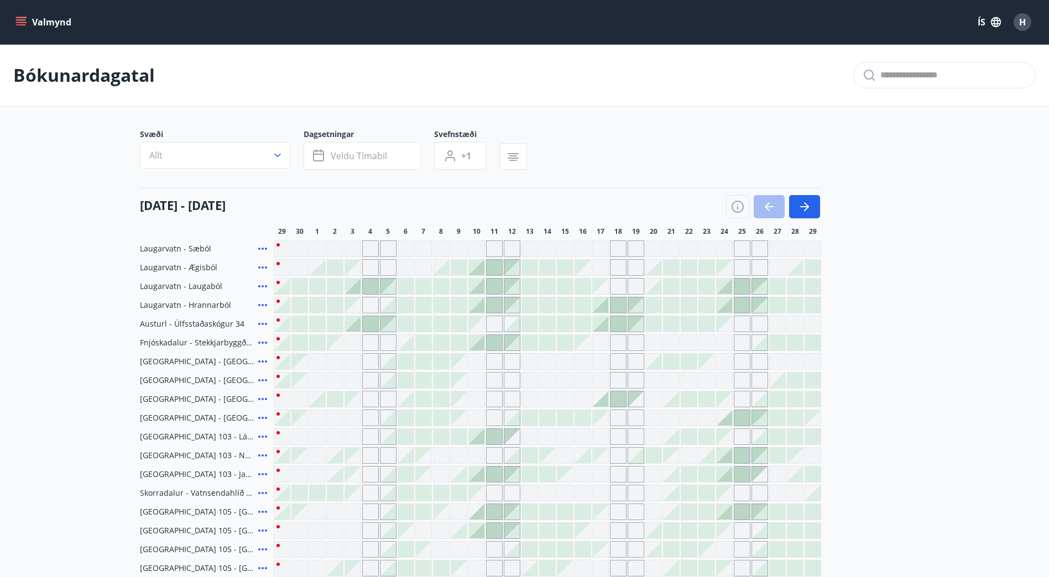
click at [276, 155] on icon "button" at bounding box center [277, 156] width 7 height 4
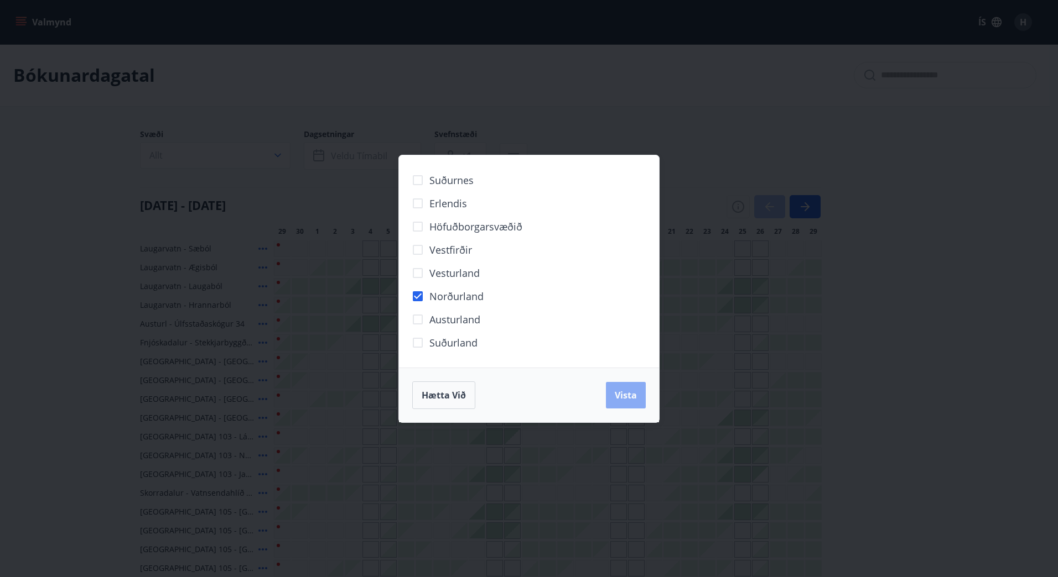
click at [624, 399] on span "Vista" at bounding box center [625, 395] width 22 height 12
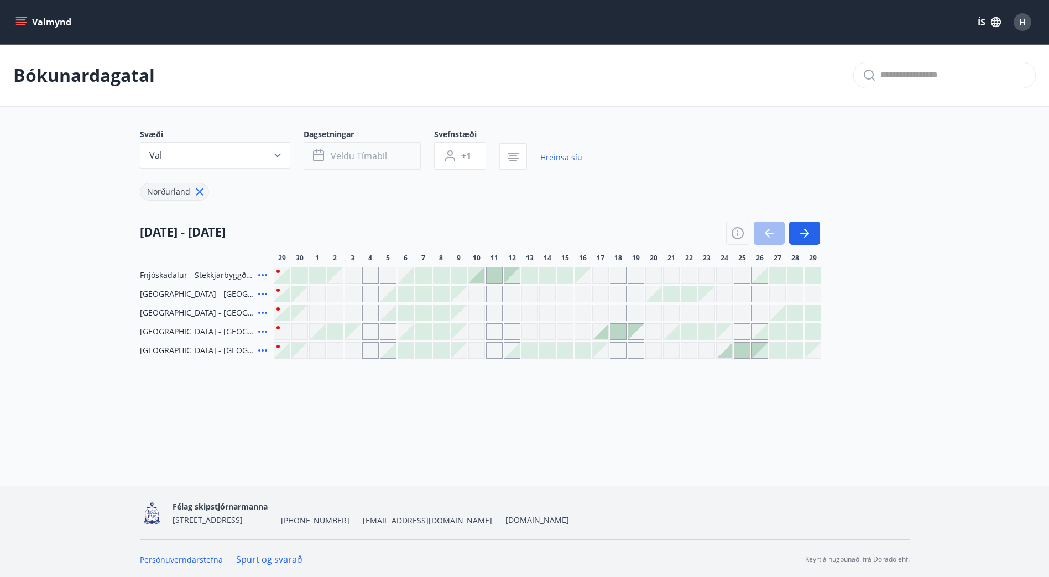
click at [322, 157] on icon "button" at bounding box center [319, 155] width 13 height 13
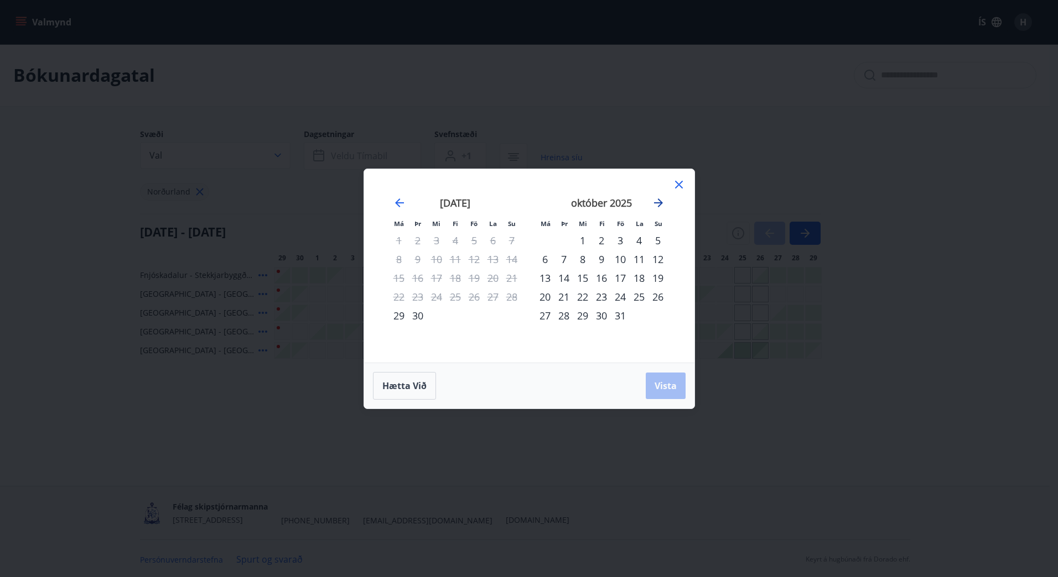
click at [654, 203] on icon "Move forward to switch to the next month." at bounding box center [658, 203] width 9 height 9
click at [601, 238] on div "1" at bounding box center [601, 240] width 19 height 19
click at [660, 202] on icon "Move forward to switch to the next month." at bounding box center [658, 203] width 9 height 9
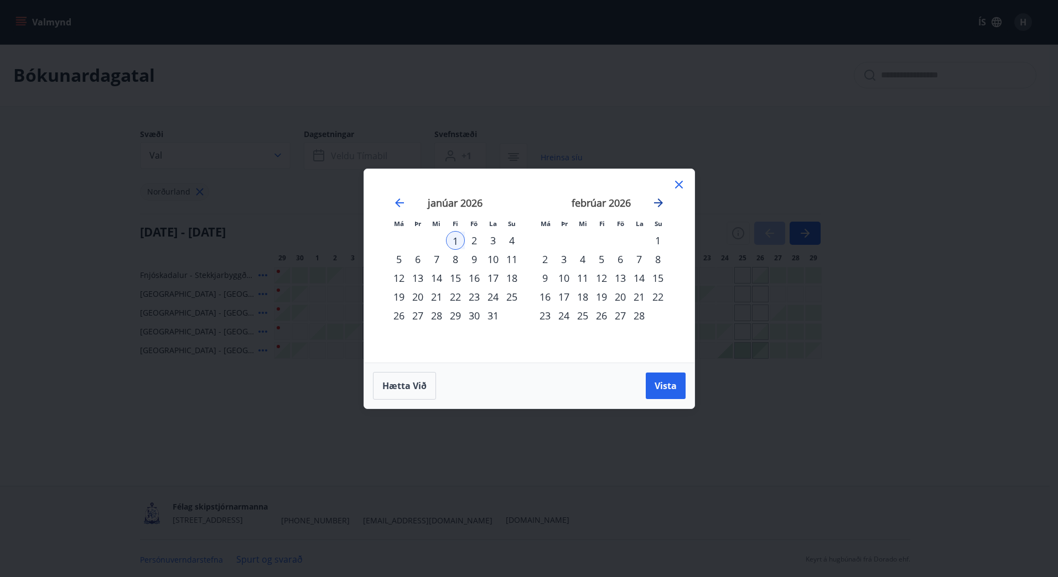
click at [660, 202] on icon "Move forward to switch to the next month." at bounding box center [658, 203] width 9 height 9
click at [620, 240] on div "1" at bounding box center [620, 240] width 19 height 19
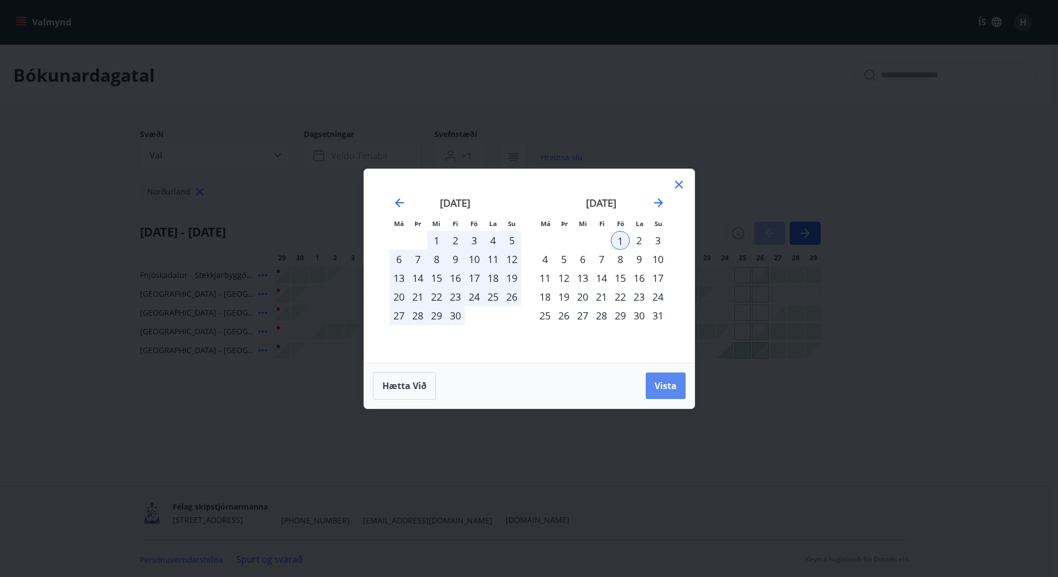
click at [661, 387] on span "Vista" at bounding box center [665, 386] width 22 height 12
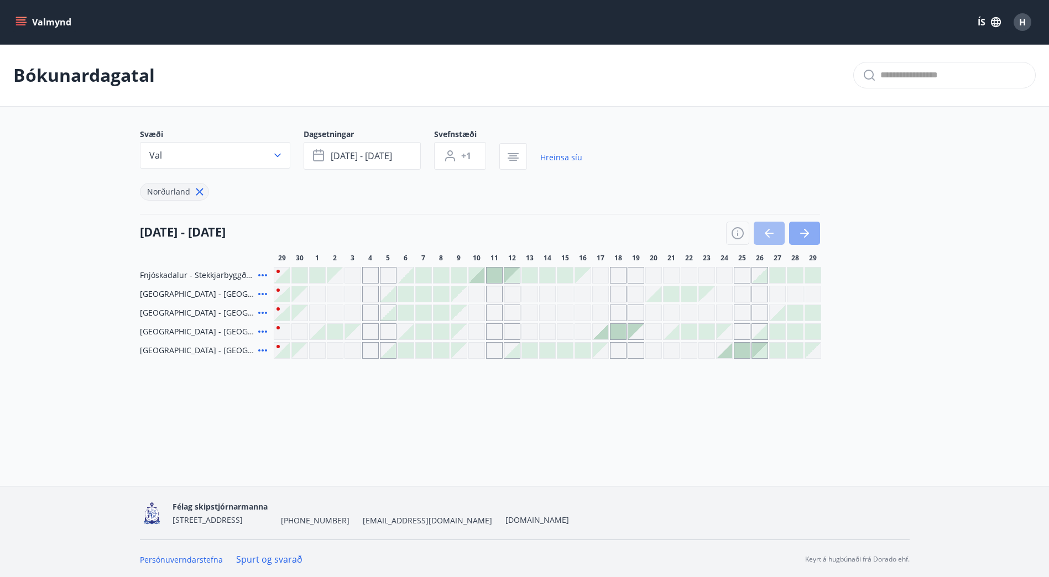
click at [805, 239] on icon "button" at bounding box center [804, 233] width 13 height 13
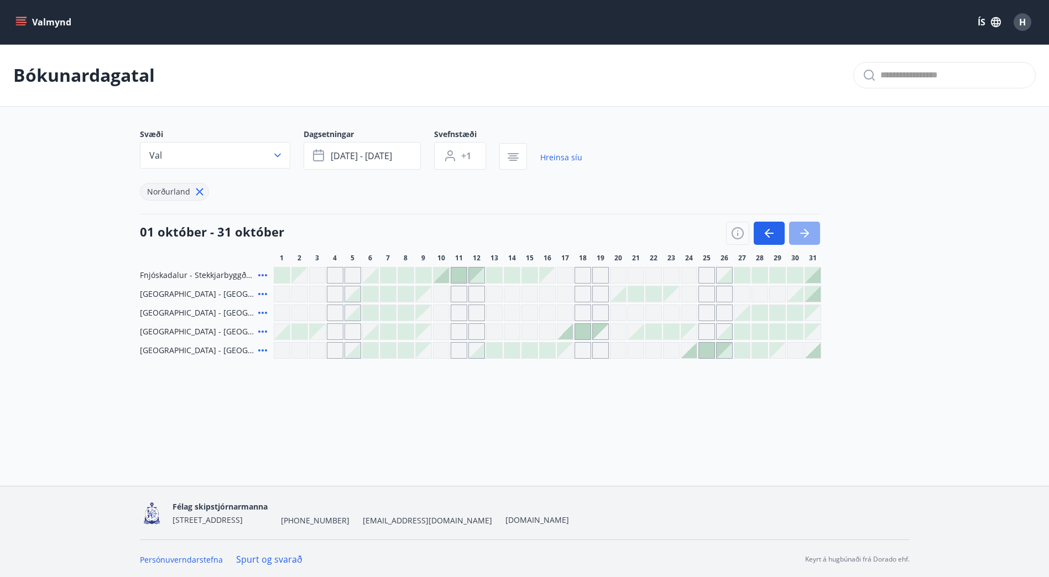
click at [805, 239] on icon "button" at bounding box center [804, 233] width 13 height 13
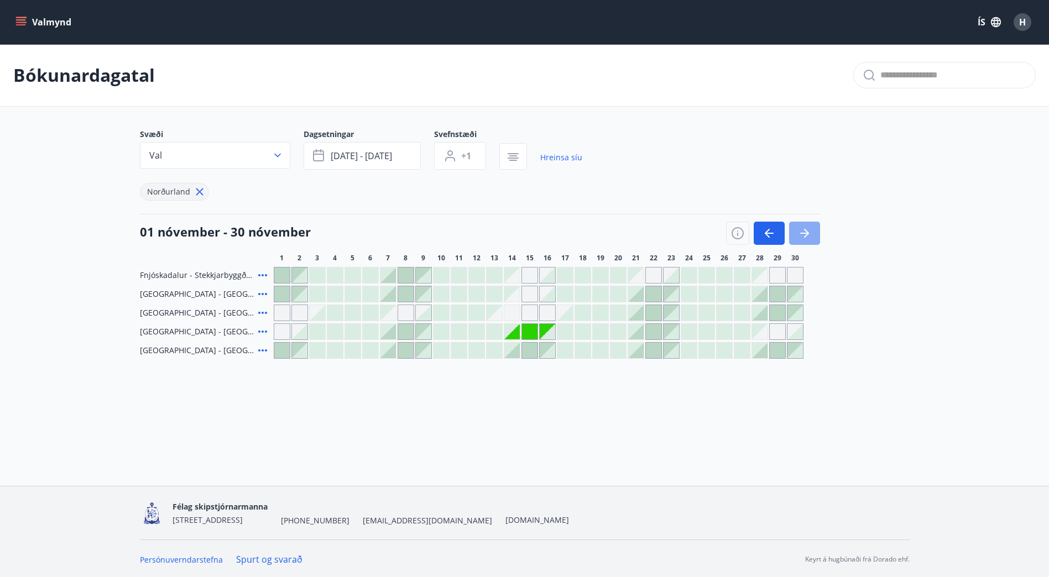
click at [805, 239] on icon "button" at bounding box center [804, 233] width 13 height 13
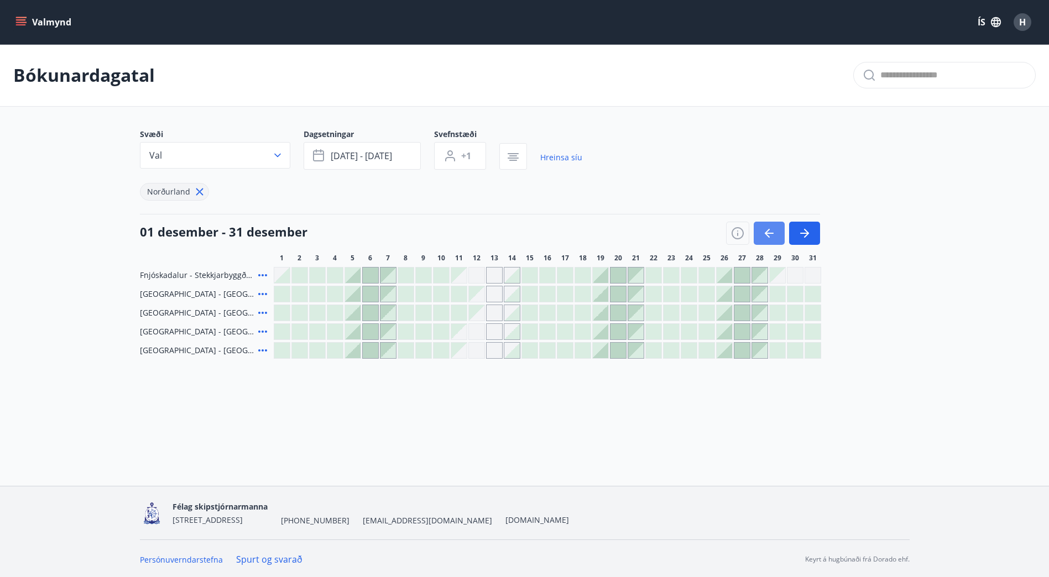
click at [765, 238] on icon "button" at bounding box center [769, 233] width 13 height 13
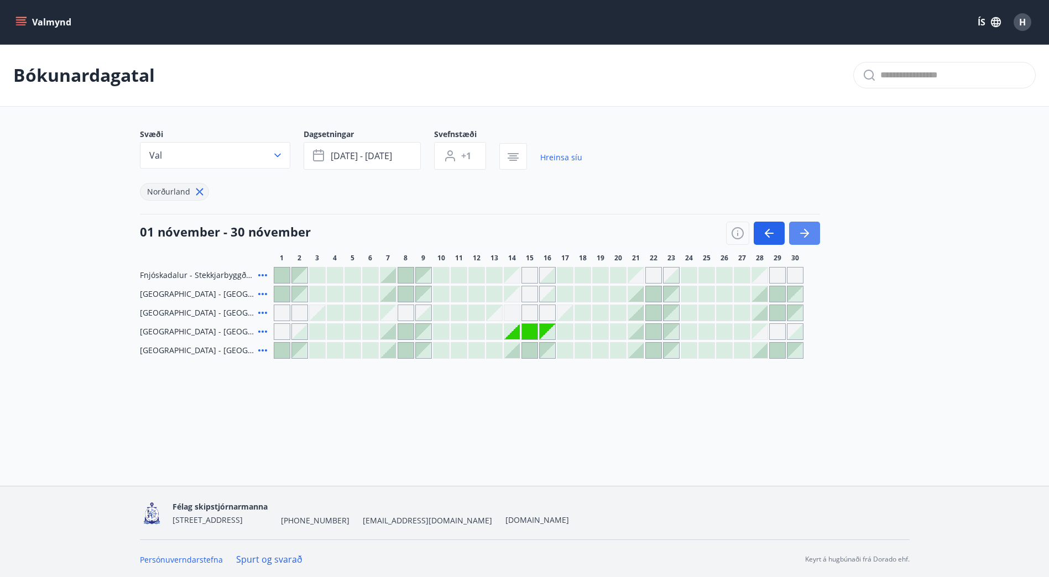
click at [806, 238] on icon "button" at bounding box center [804, 233] width 13 height 13
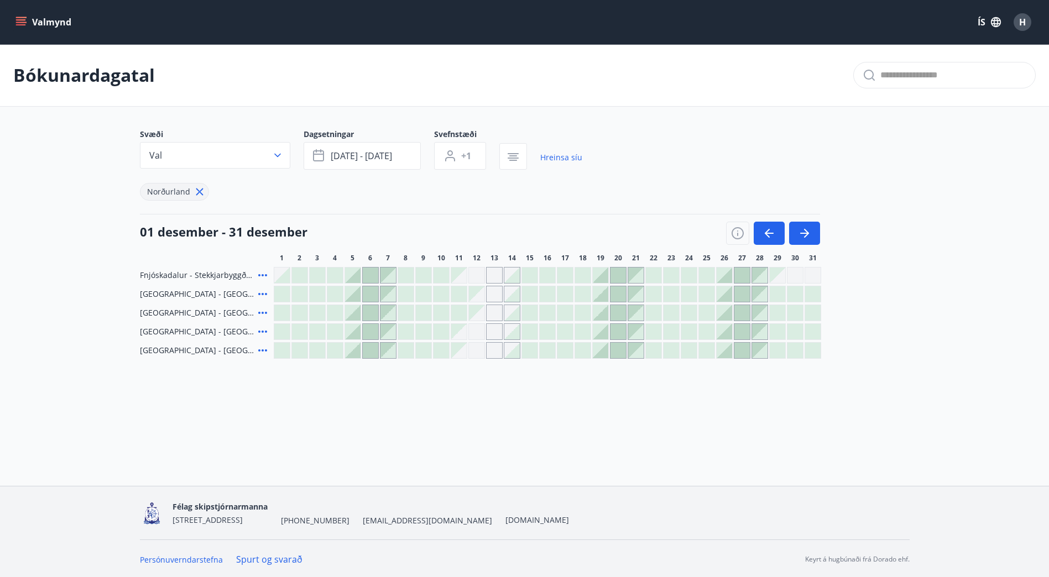
click at [602, 312] on div at bounding box center [600, 312] width 15 height 15
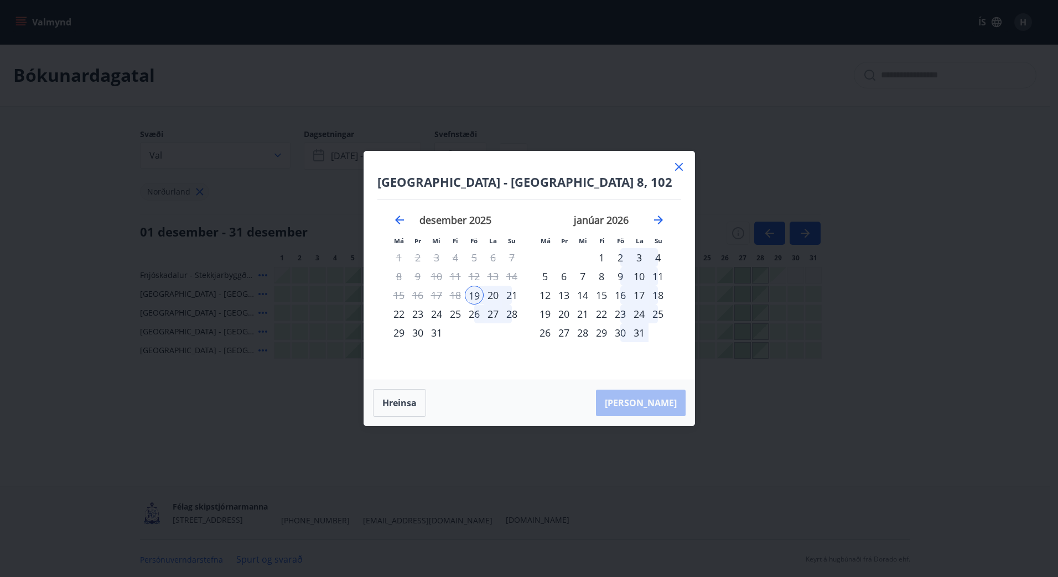
click at [678, 165] on icon at bounding box center [678, 166] width 13 height 13
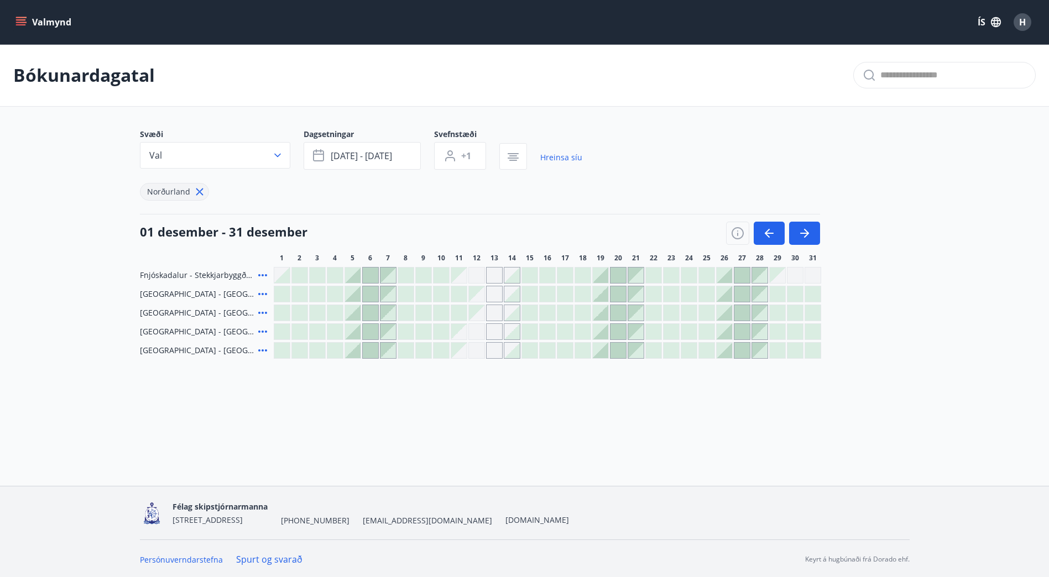
click at [478, 355] on div "Gráir dagar eru ekki bókanlegir" at bounding box center [476, 350] width 17 height 17
click at [639, 336] on div at bounding box center [635, 331] width 15 height 15
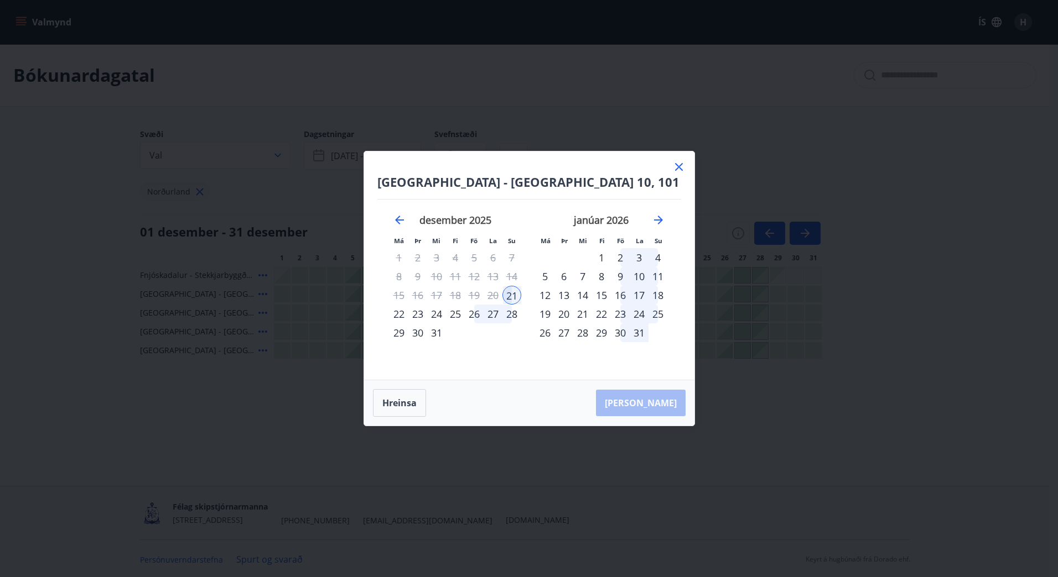
click at [680, 167] on icon at bounding box center [678, 166] width 13 height 13
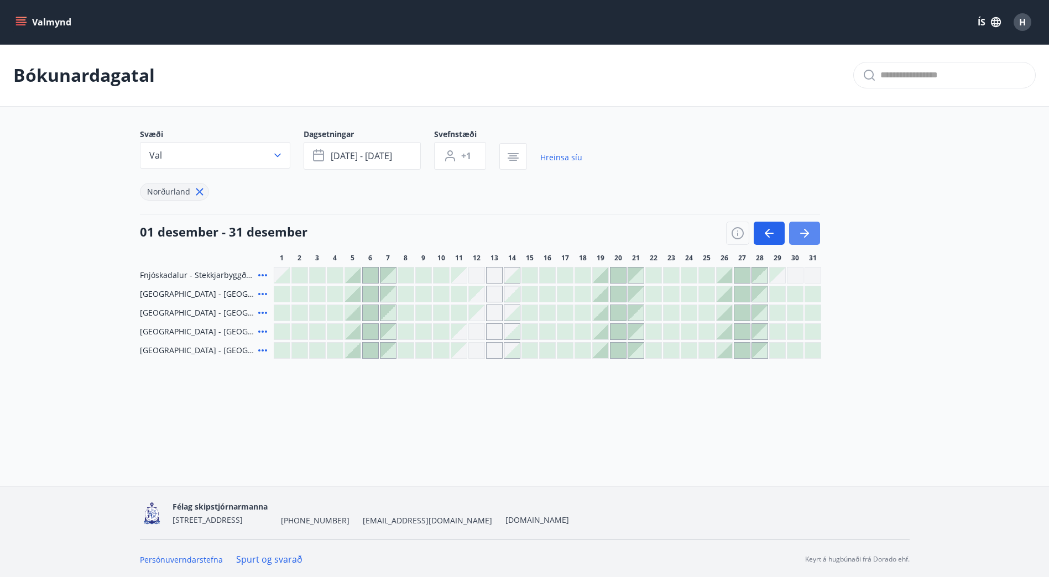
click at [811, 230] on icon "button" at bounding box center [804, 233] width 13 height 13
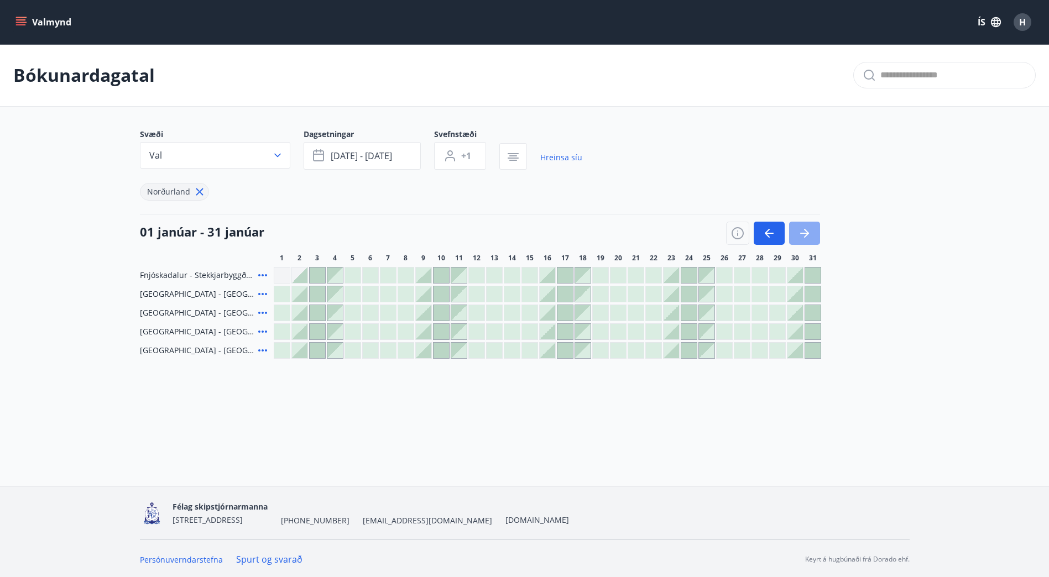
click at [804, 237] on icon "button" at bounding box center [804, 233] width 13 height 13
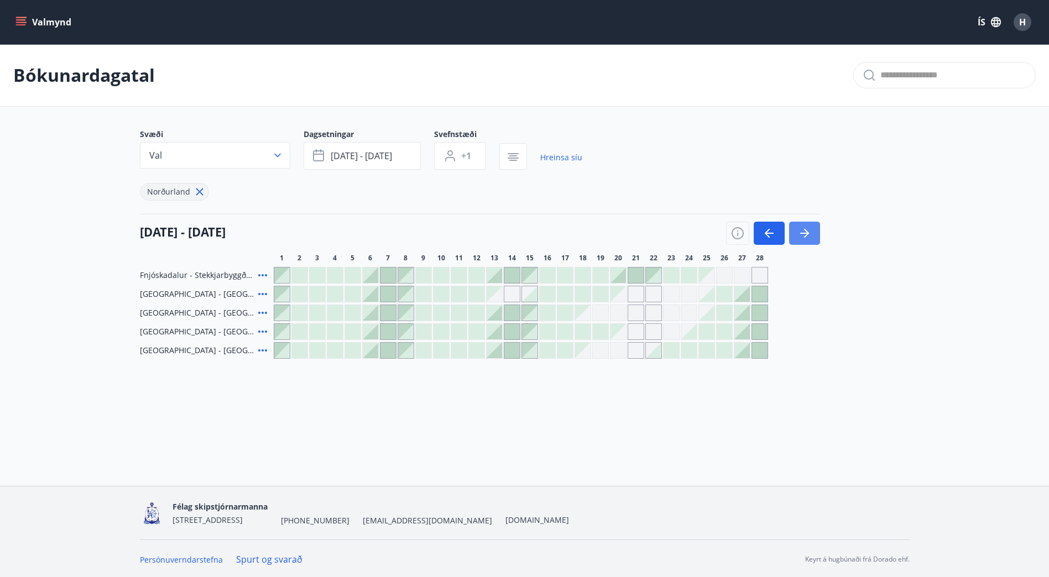
click at [808, 236] on icon "button" at bounding box center [804, 233] width 13 height 13
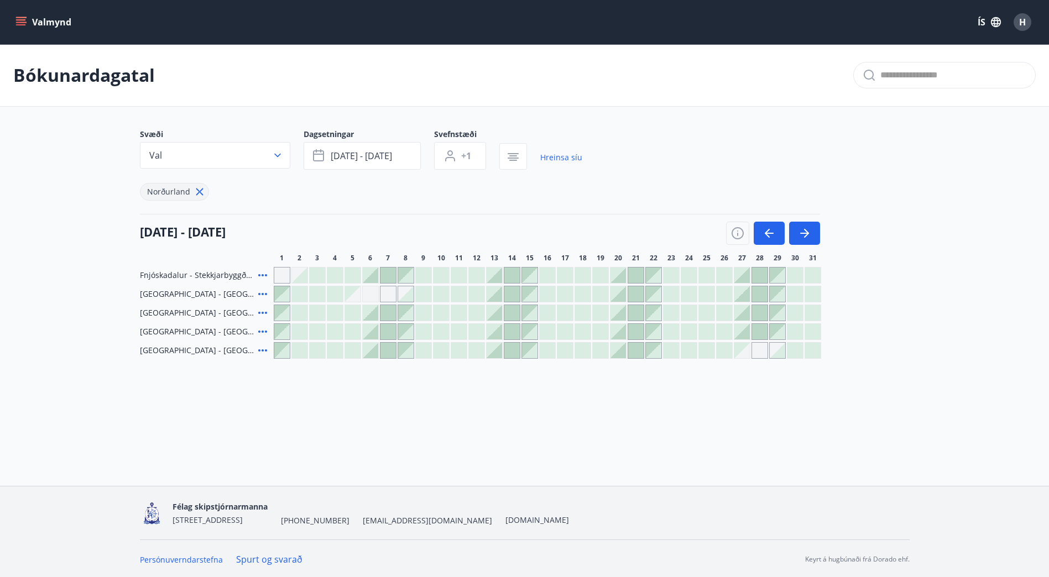
click at [261, 294] on icon at bounding box center [262, 294] width 13 height 13
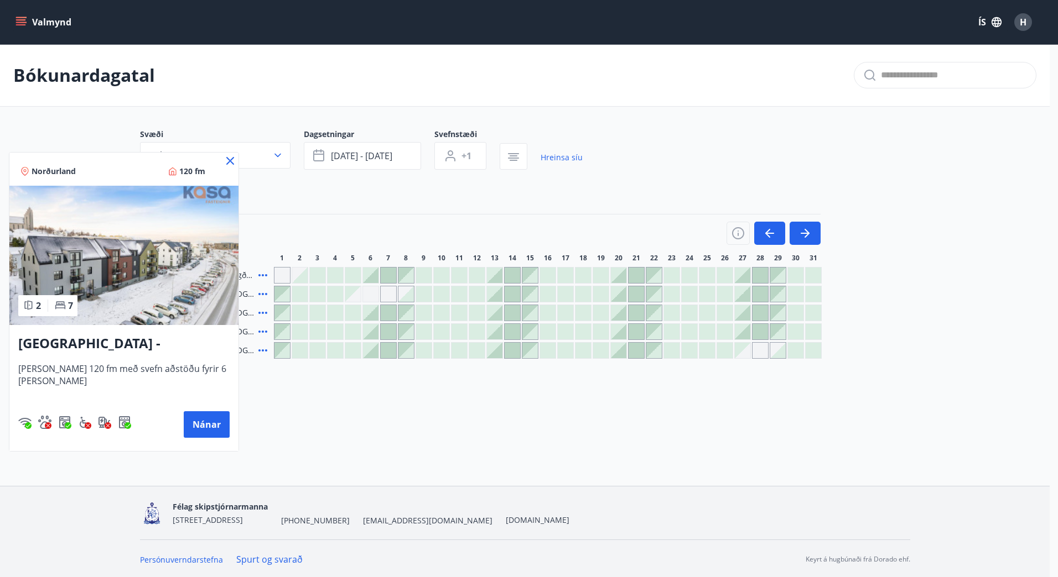
click at [223, 162] on icon at bounding box center [229, 160] width 13 height 13
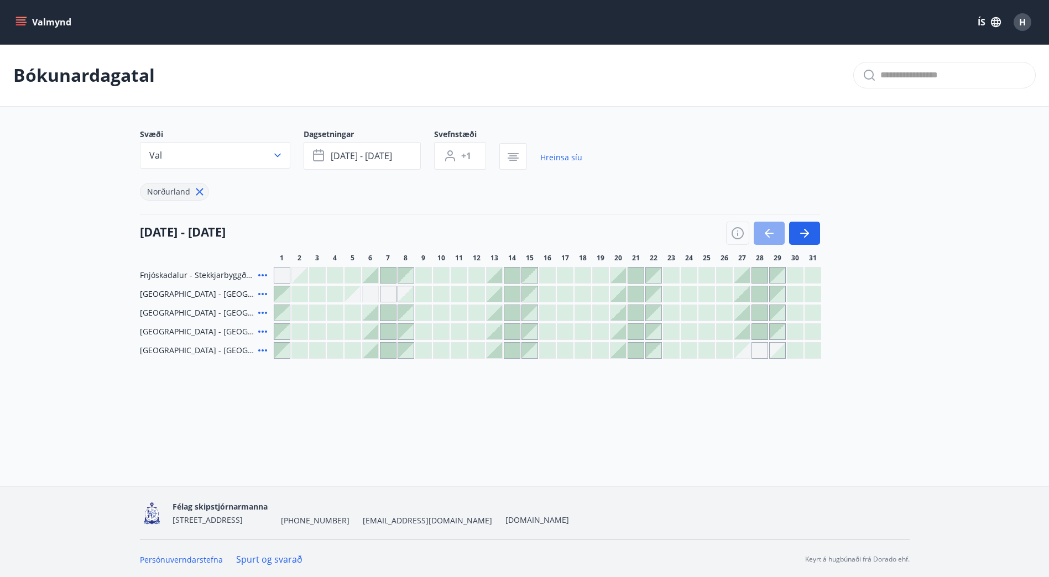
click at [772, 234] on icon "button" at bounding box center [769, 233] width 9 height 1
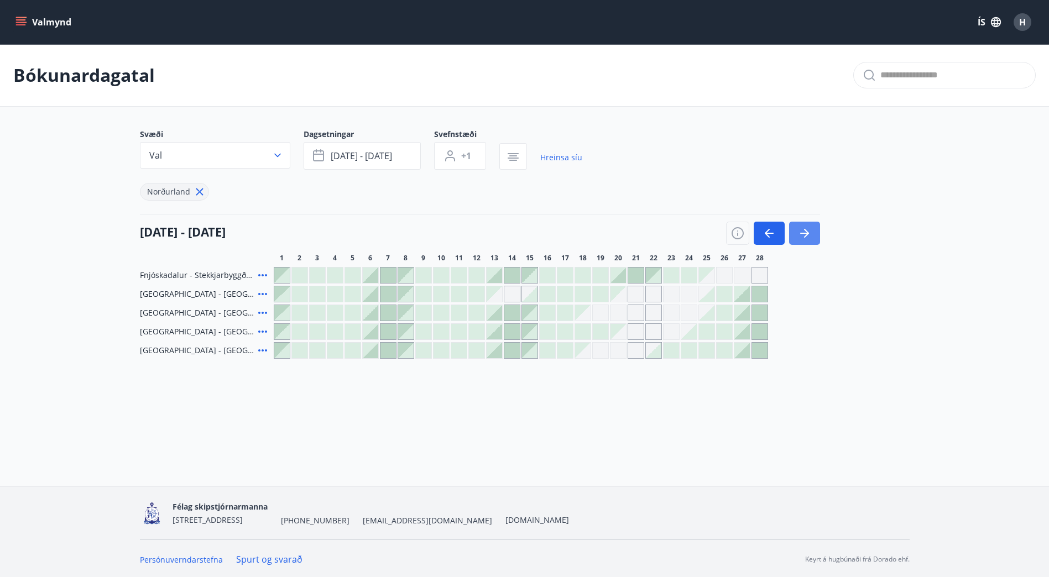
click at [801, 235] on icon "button" at bounding box center [804, 233] width 13 height 13
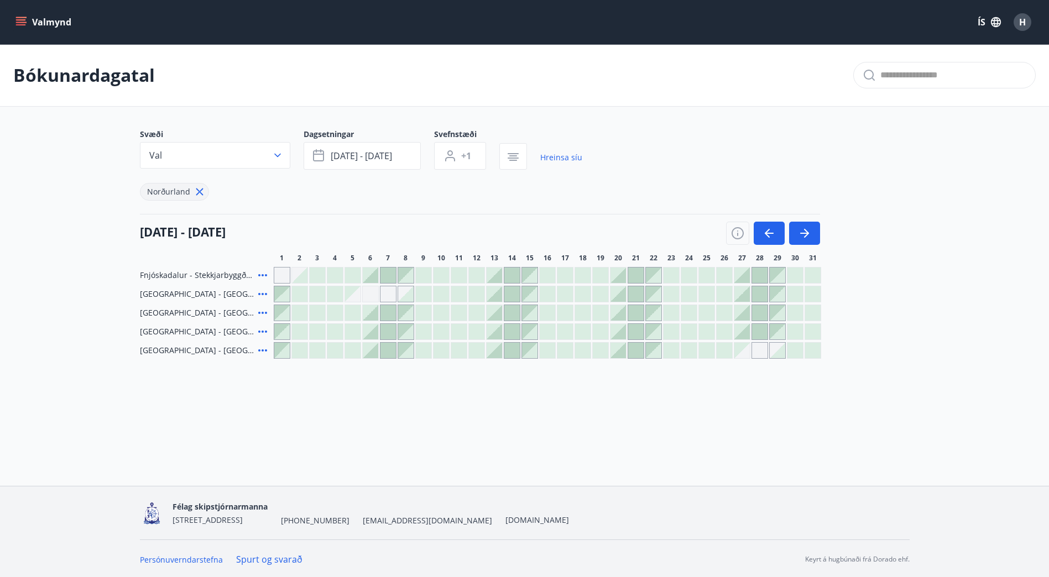
click at [261, 331] on icon at bounding box center [262, 331] width 13 height 13
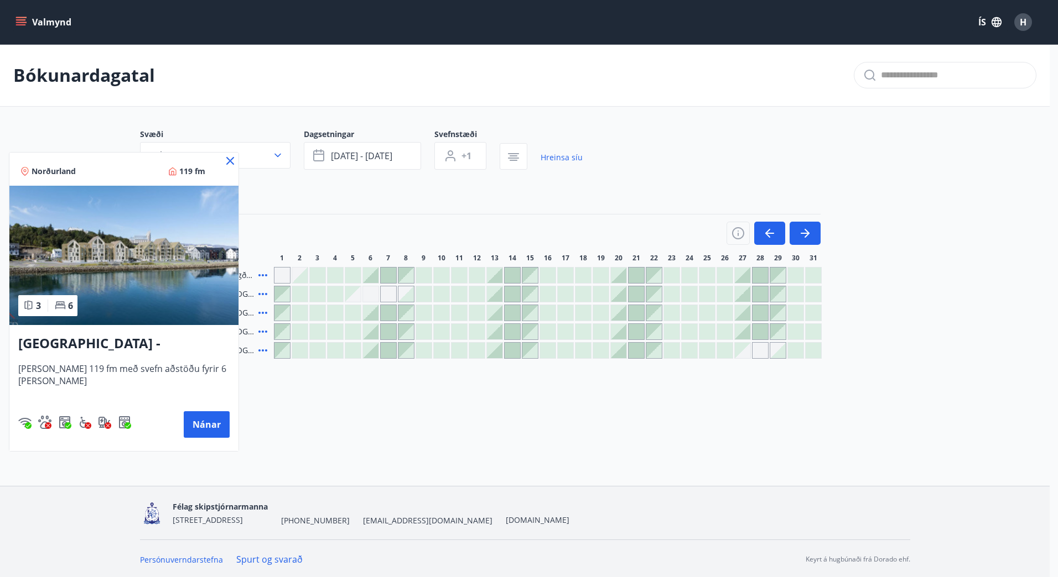
click at [223, 155] on icon at bounding box center [229, 160] width 13 height 13
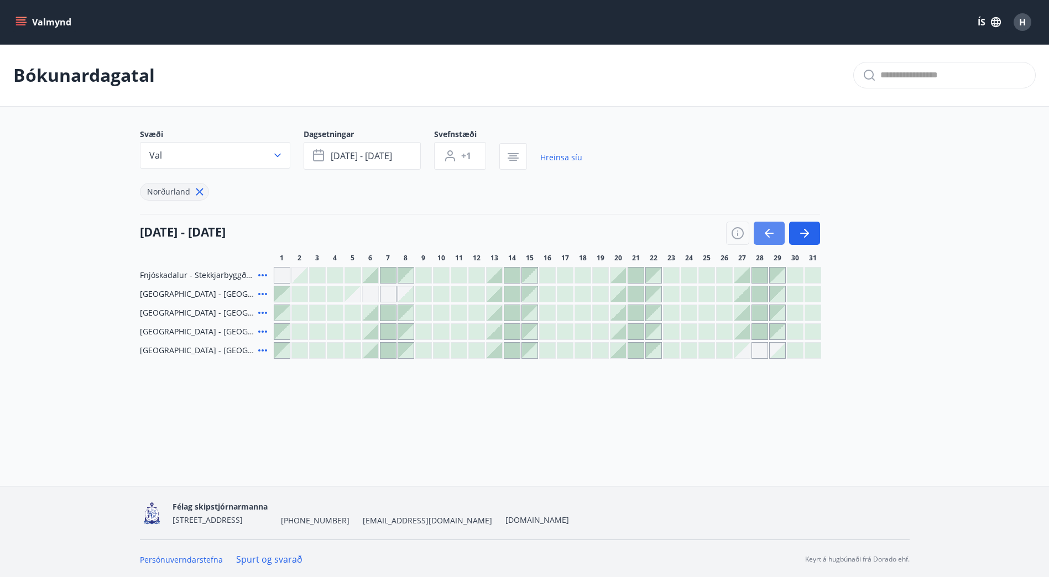
click at [768, 233] on icon "button" at bounding box center [769, 233] width 9 height 1
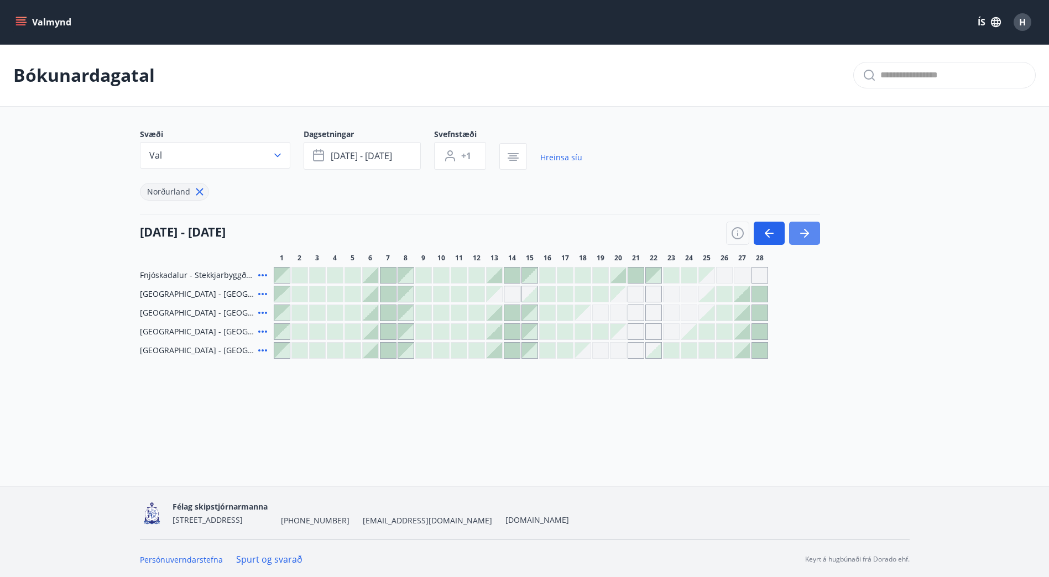
click at [801, 238] on icon "button" at bounding box center [804, 233] width 13 height 13
